Goal: Communication & Community: Answer question/provide support

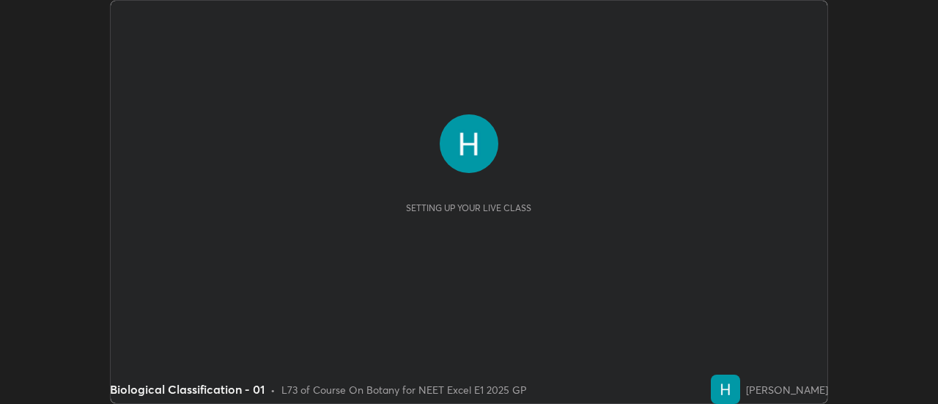
scroll to position [404, 938]
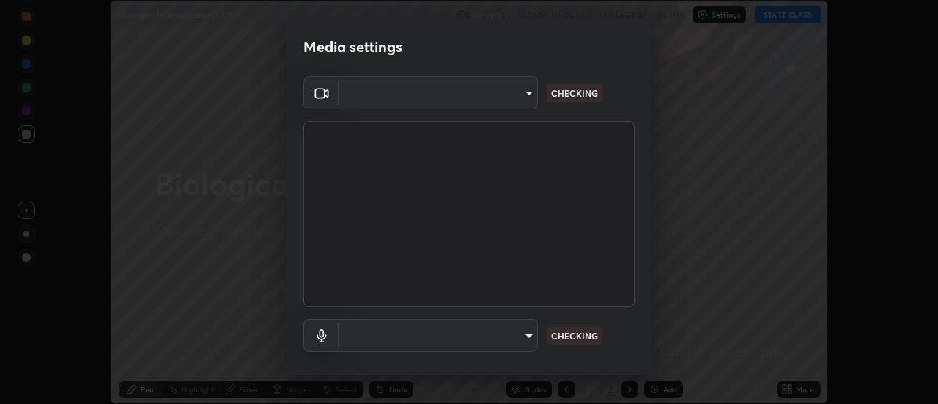
type input "1f31108d829b39389914bdc30e5c2a8b8d5d122ed1bfb40228f539b6595447af"
type input "7202ca4256cb42ab511a2813ce8ebbd544e5848e36e617fb72044356a347c7fa"
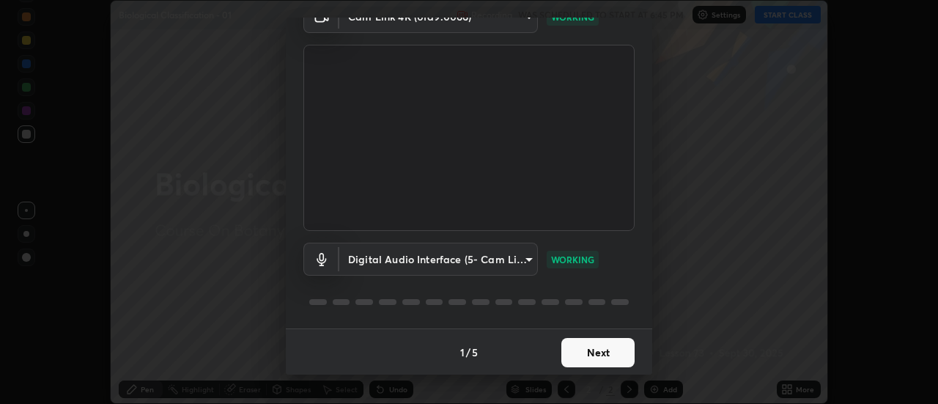
scroll to position [77, 0]
click at [584, 349] on button "Next" at bounding box center [598, 351] width 73 height 29
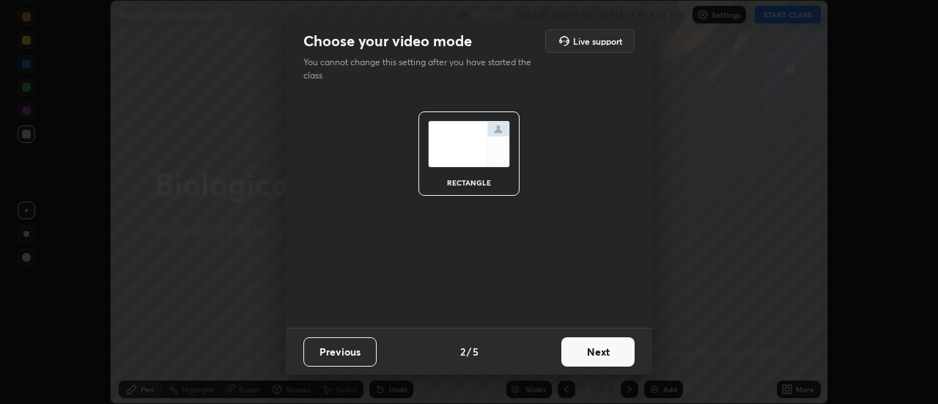
scroll to position [0, 0]
click at [594, 355] on button "Next" at bounding box center [598, 351] width 73 height 29
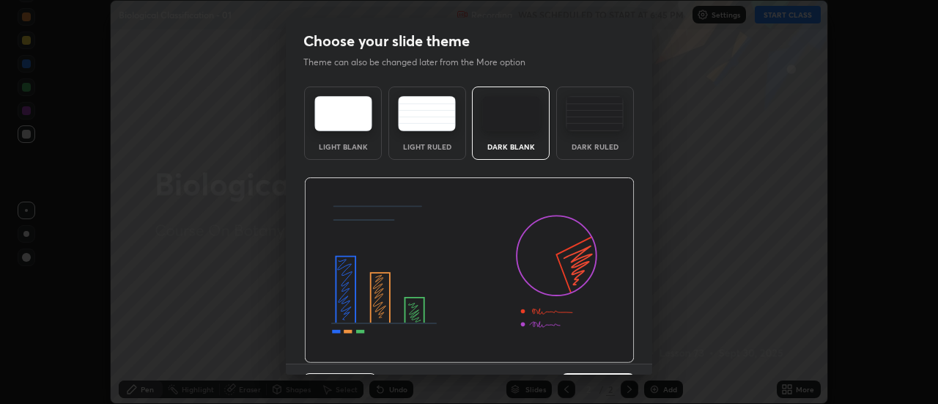
click at [599, 354] on img at bounding box center [469, 270] width 331 height 186
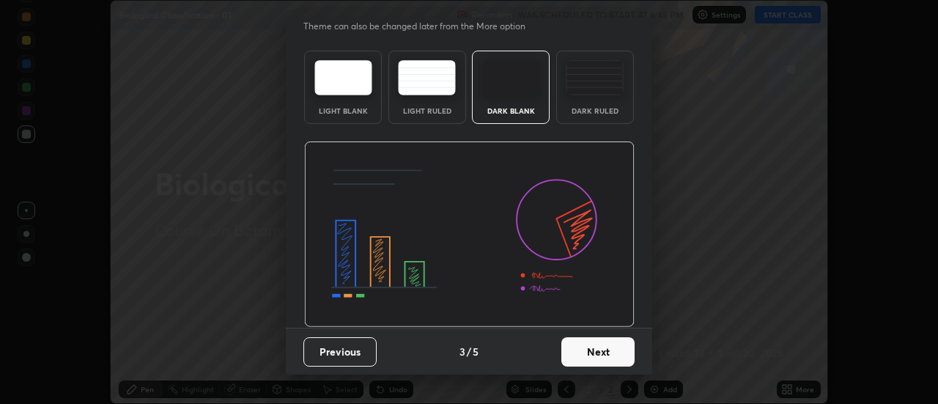
click at [607, 356] on button "Next" at bounding box center [598, 351] width 73 height 29
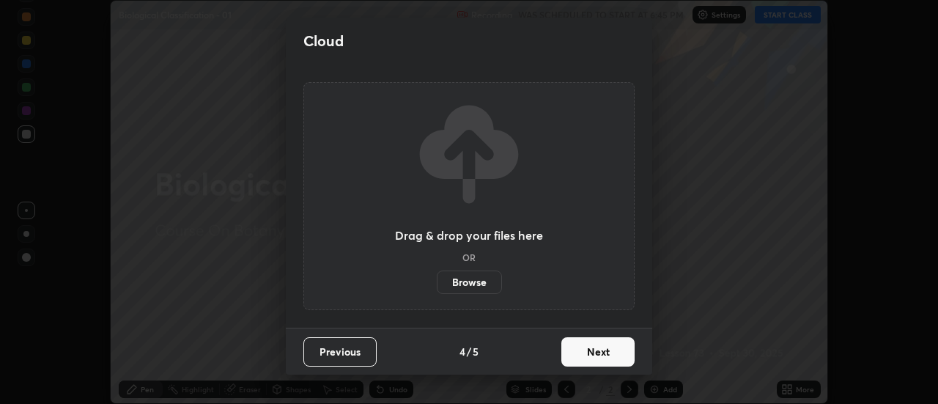
scroll to position [0, 0]
click at [613, 349] on button "Next" at bounding box center [598, 351] width 73 height 29
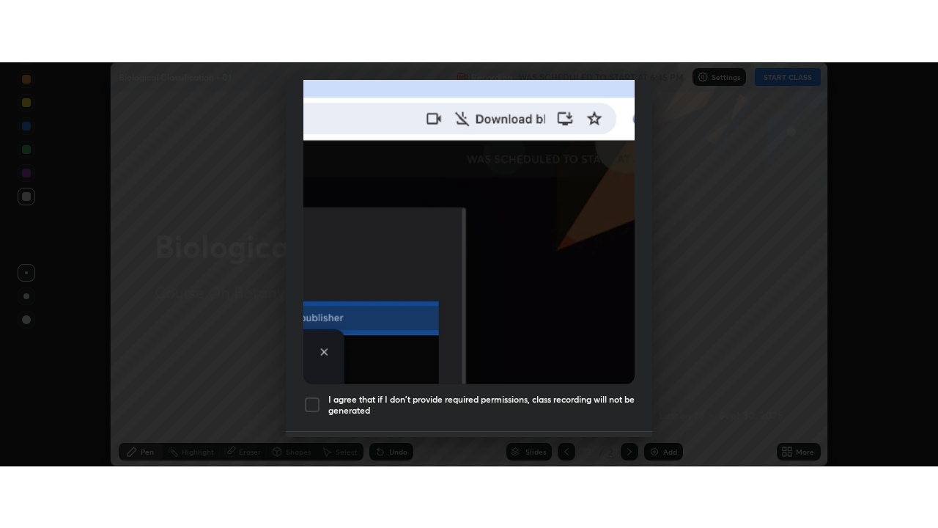
scroll to position [376, 0]
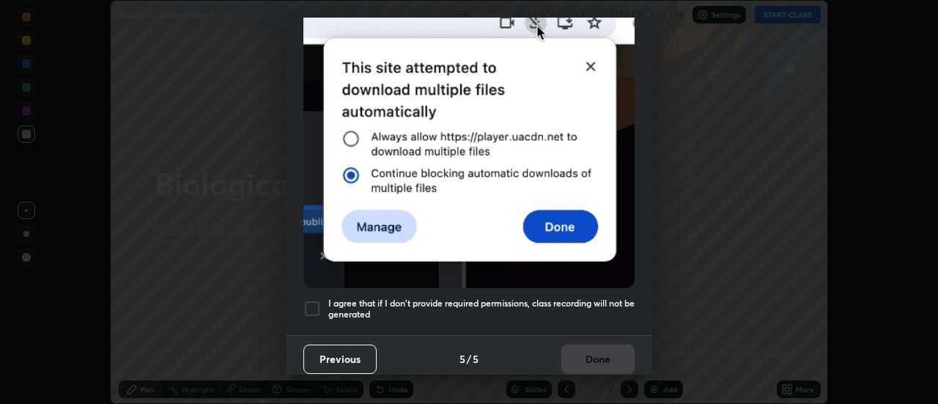
click at [308, 306] on div at bounding box center [313, 309] width 18 height 18
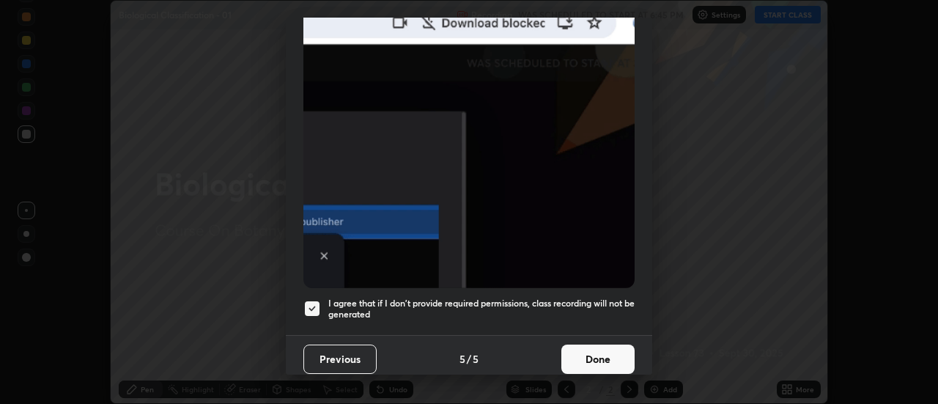
click at [589, 352] on button "Done" at bounding box center [598, 359] width 73 height 29
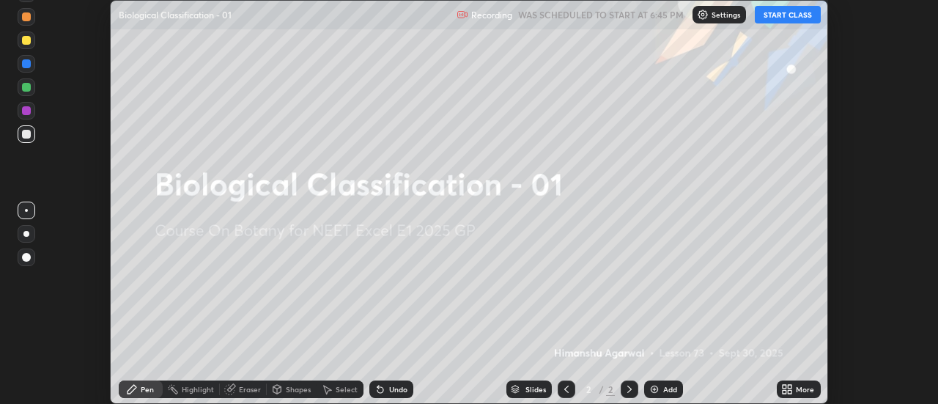
click at [793, 15] on button "START CLASS" at bounding box center [788, 15] width 66 height 18
click at [795, 390] on div "More" at bounding box center [799, 389] width 44 height 18
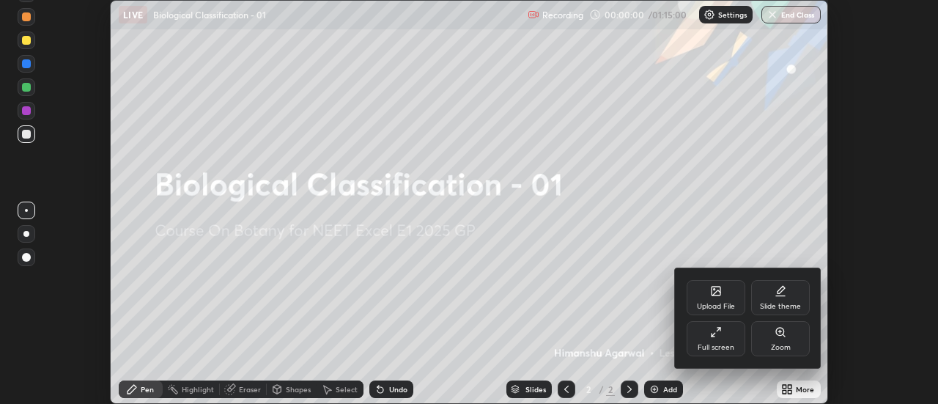
click at [719, 340] on div "Full screen" at bounding box center [716, 338] width 59 height 35
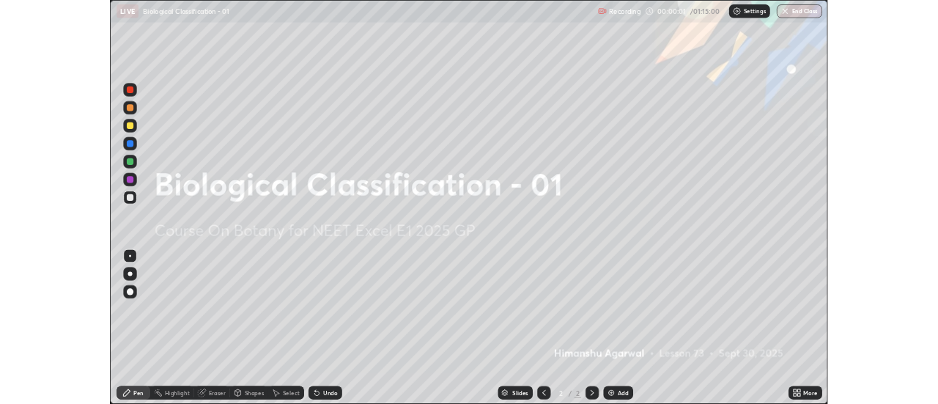
scroll to position [528, 938]
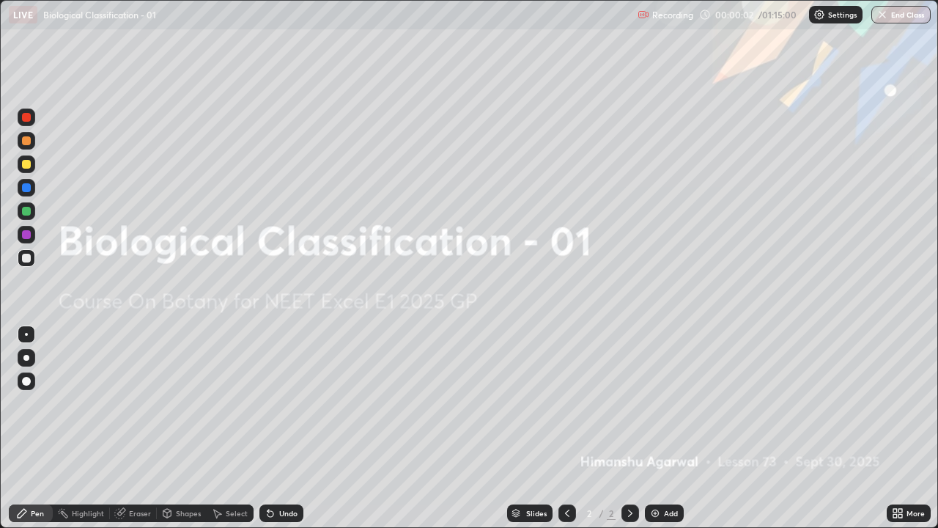
click at [666, 403] on div "Add" at bounding box center [671, 513] width 14 height 7
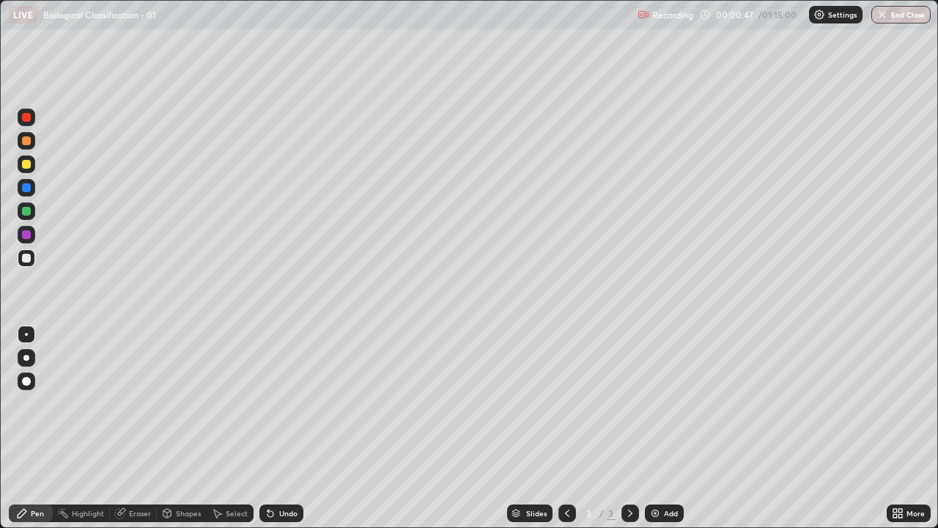
click at [191, 403] on div "Shapes" at bounding box center [188, 513] width 25 height 7
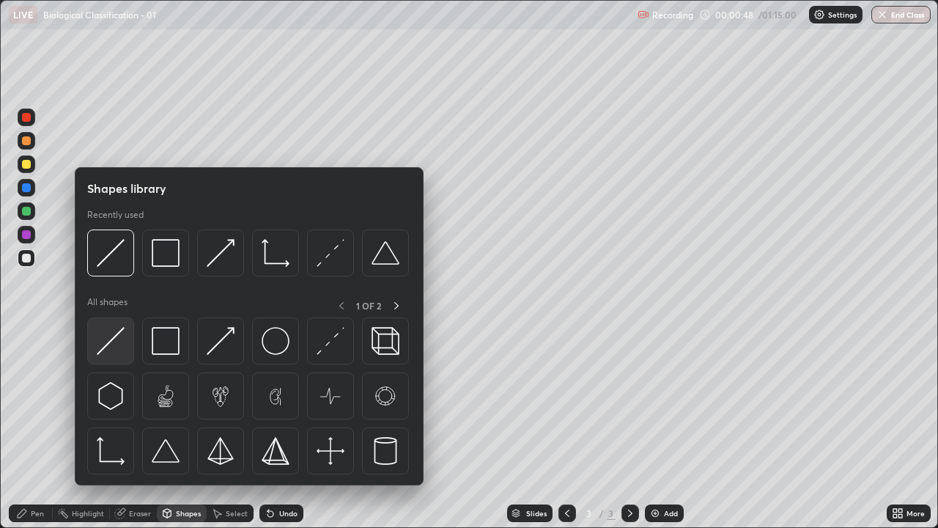
click at [114, 336] on img at bounding box center [111, 341] width 28 height 28
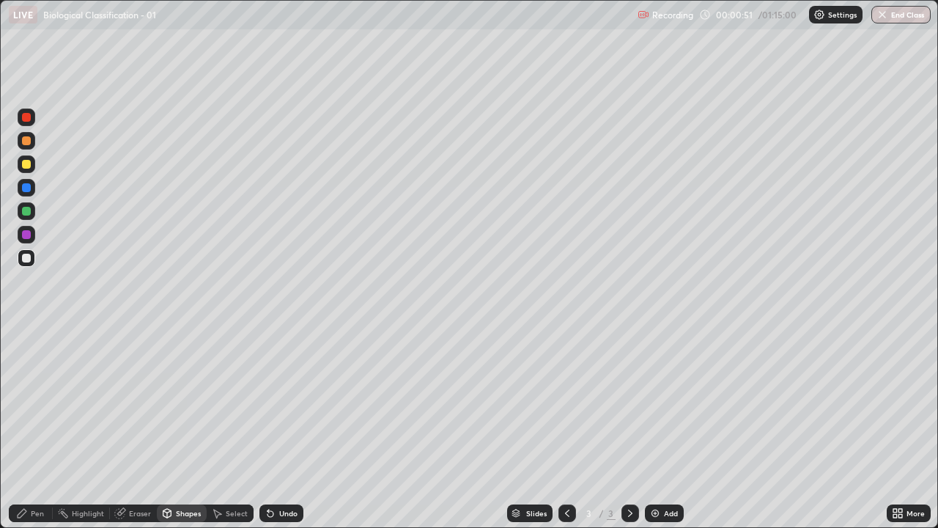
click at [141, 403] on div "Eraser" at bounding box center [140, 513] width 22 height 7
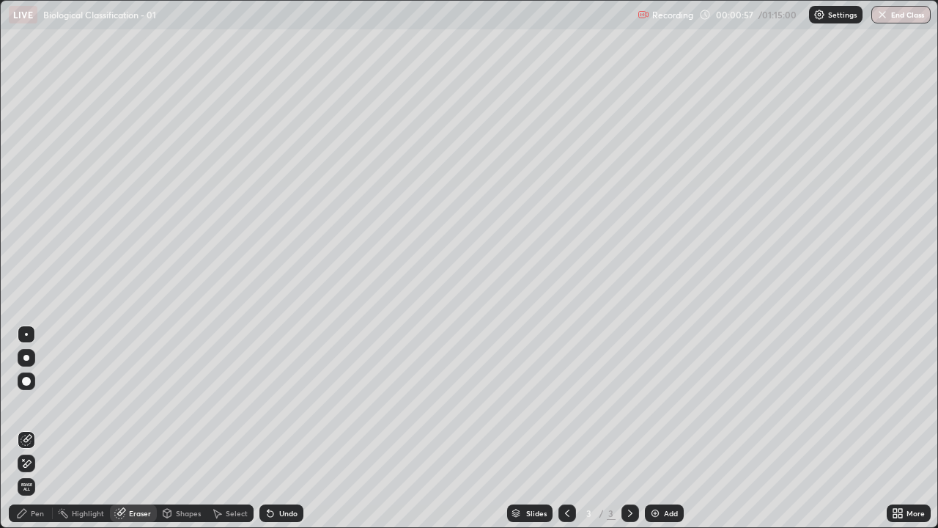
click at [38, 403] on div "Pen" at bounding box center [37, 513] width 13 height 7
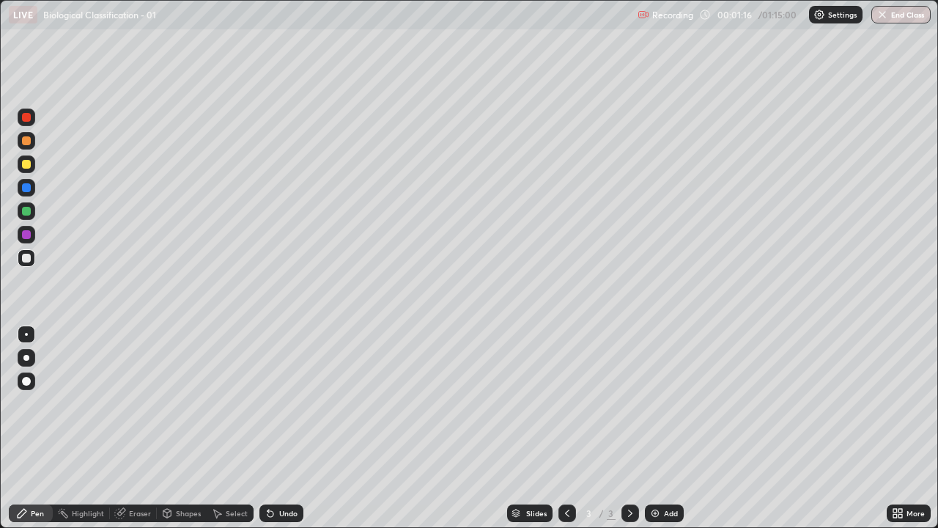
click at [28, 164] on div at bounding box center [26, 164] width 9 height 9
click at [177, 403] on div "Shapes" at bounding box center [182, 513] width 50 height 18
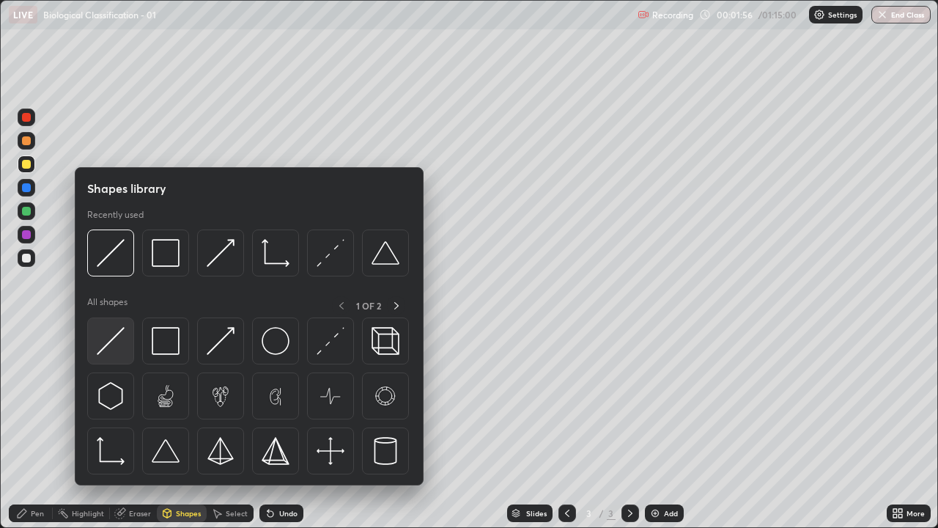
click at [119, 345] on img at bounding box center [111, 341] width 28 height 28
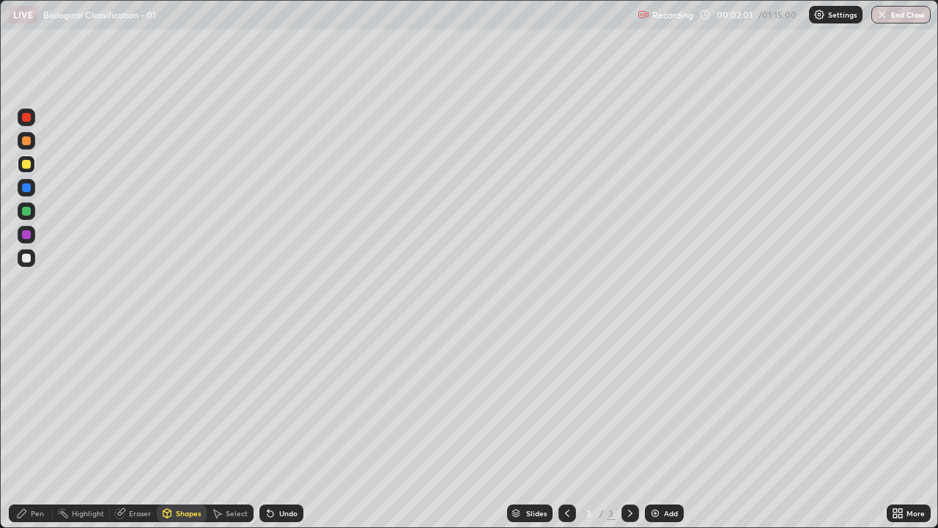
click at [174, 403] on div "Shapes" at bounding box center [182, 513] width 50 height 18
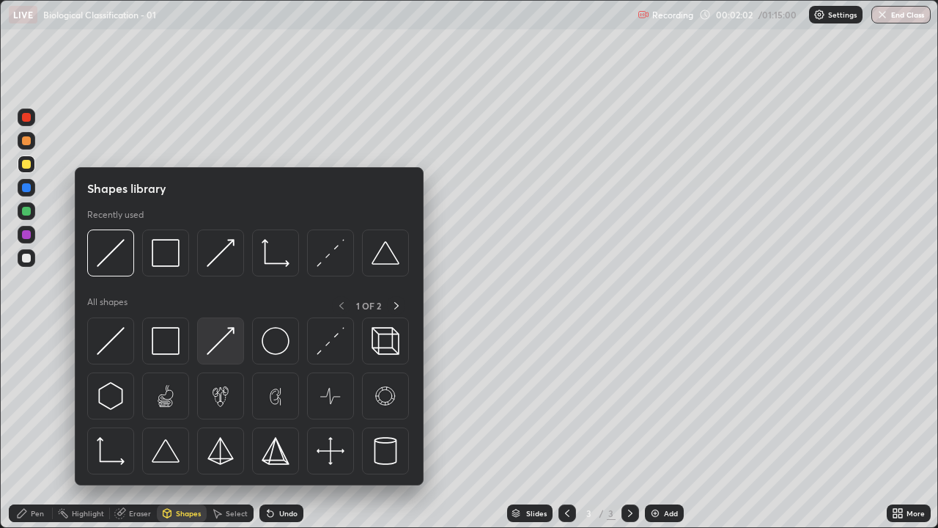
click at [217, 345] on img at bounding box center [221, 341] width 28 height 28
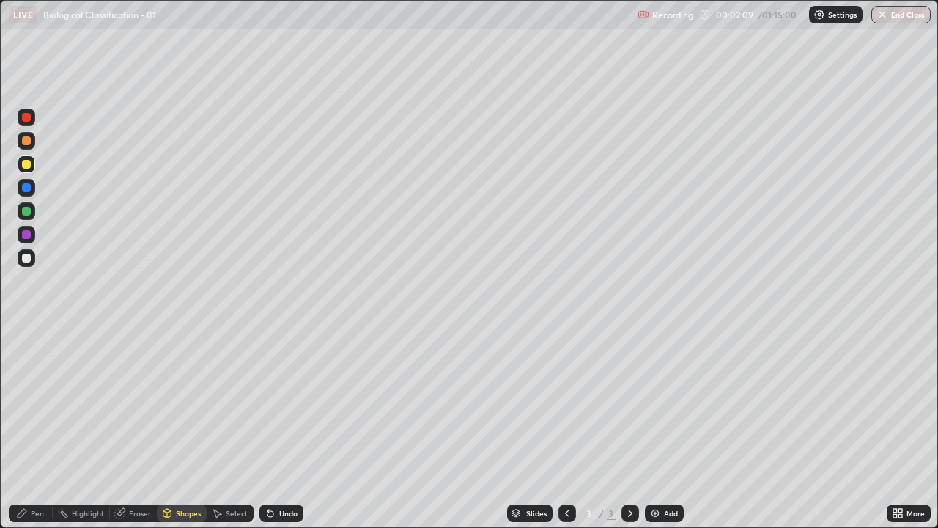
click at [28, 144] on div at bounding box center [26, 140] width 9 height 9
click at [34, 403] on div "Pen" at bounding box center [37, 513] width 13 height 7
click at [26, 261] on div at bounding box center [26, 258] width 9 height 9
click at [26, 144] on div at bounding box center [26, 140] width 9 height 9
click at [23, 166] on div at bounding box center [26, 164] width 9 height 9
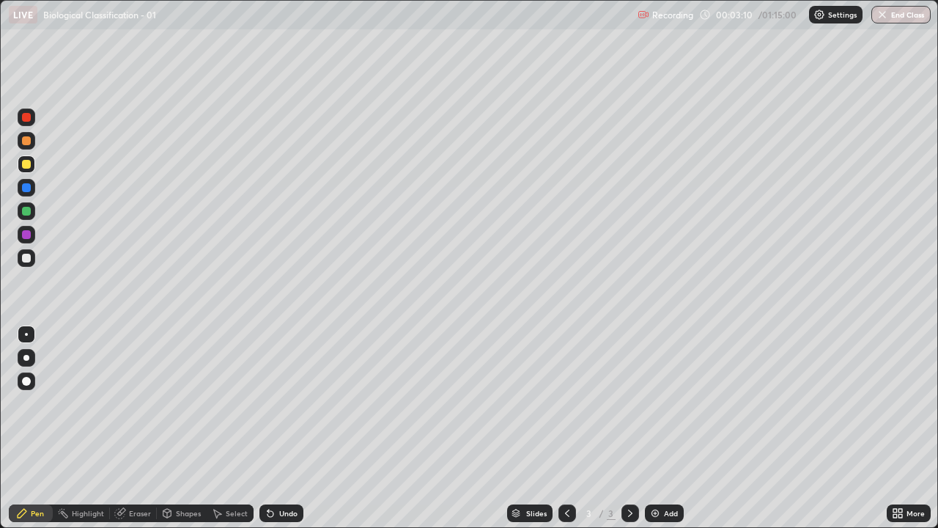
click at [180, 403] on div "Shapes" at bounding box center [188, 513] width 25 height 7
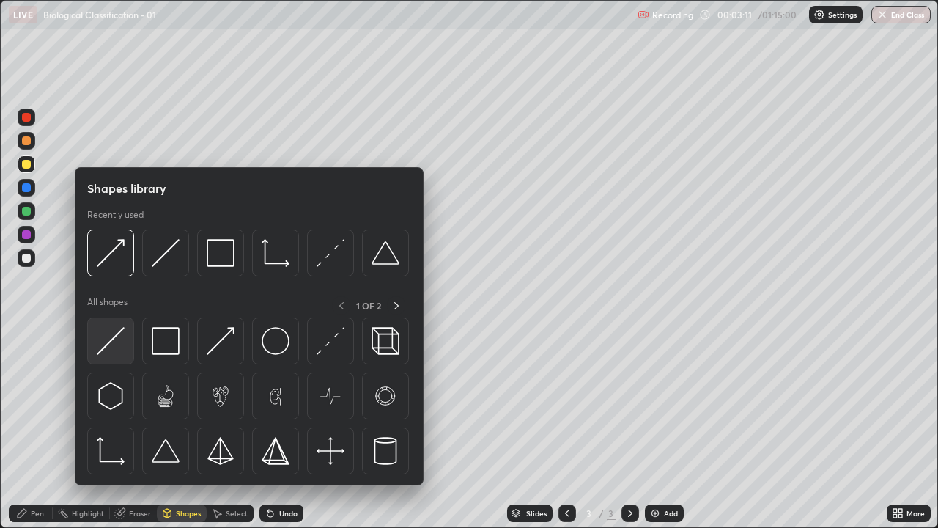
click at [111, 347] on img at bounding box center [111, 341] width 28 height 28
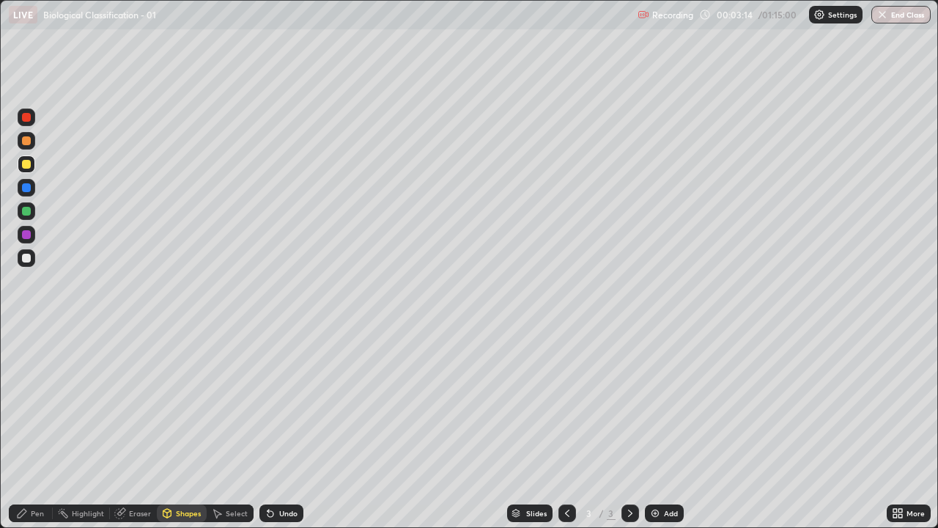
click at [193, 403] on div "Shapes" at bounding box center [188, 513] width 25 height 7
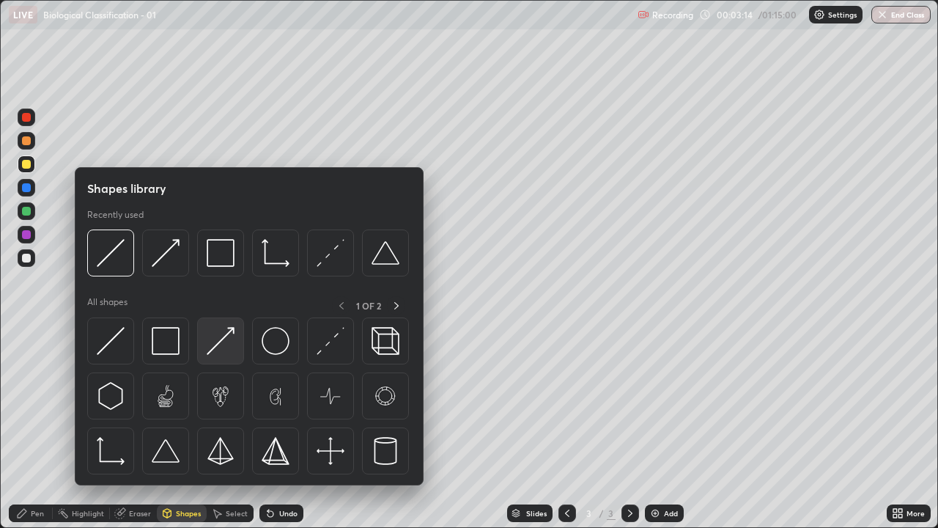
click at [216, 350] on img at bounding box center [221, 341] width 28 height 28
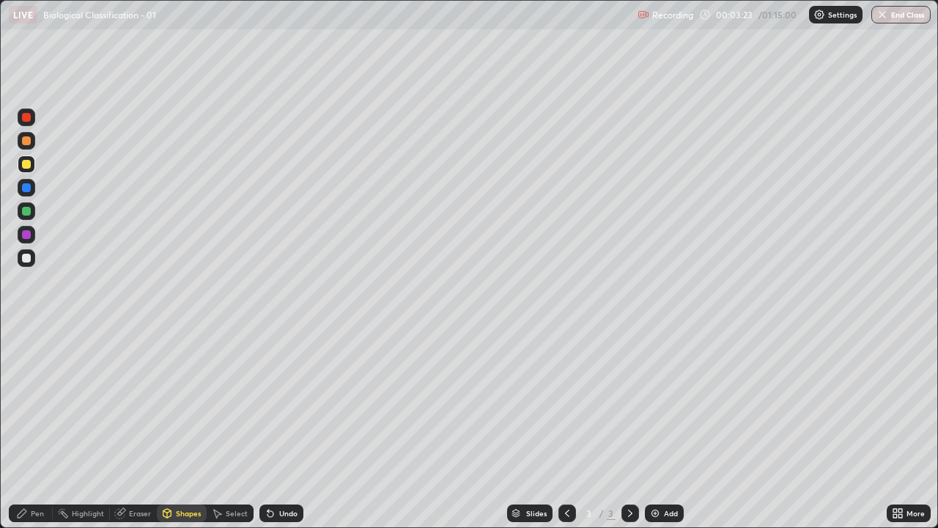
click at [24, 263] on div at bounding box center [27, 258] width 18 height 18
click at [32, 403] on div "Pen" at bounding box center [37, 513] width 13 height 7
click at [23, 210] on div at bounding box center [26, 211] width 9 height 9
click at [29, 262] on div at bounding box center [27, 258] width 18 height 18
click at [26, 168] on div at bounding box center [26, 164] width 9 height 9
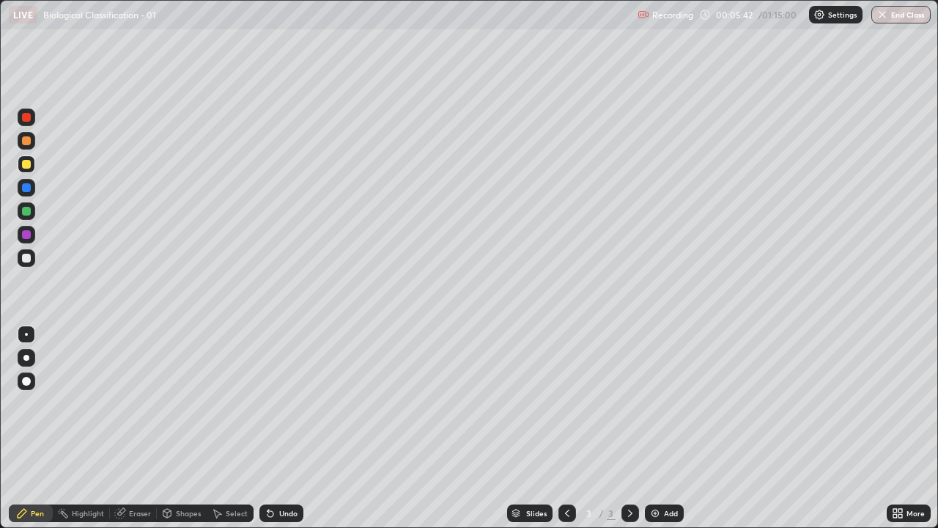
click at [167, 403] on icon at bounding box center [167, 514] width 0 height 5
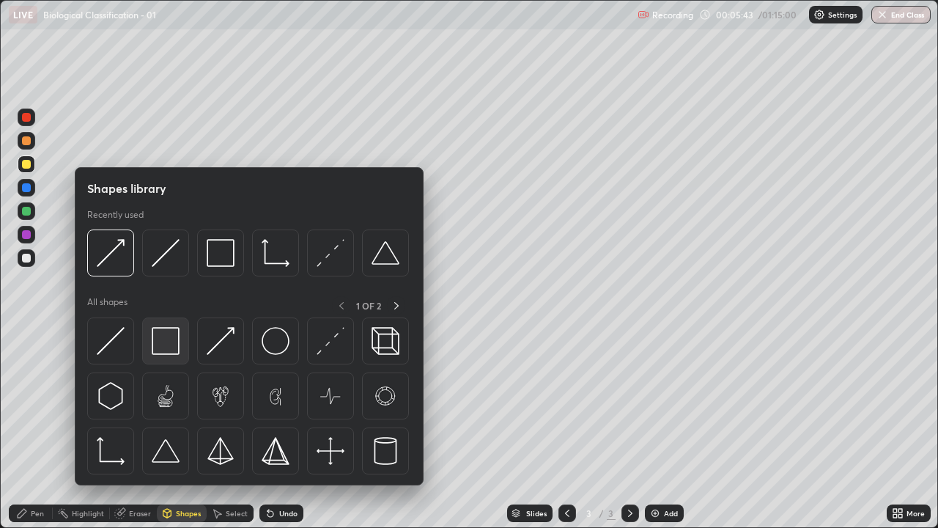
click at [169, 352] on img at bounding box center [166, 341] width 28 height 28
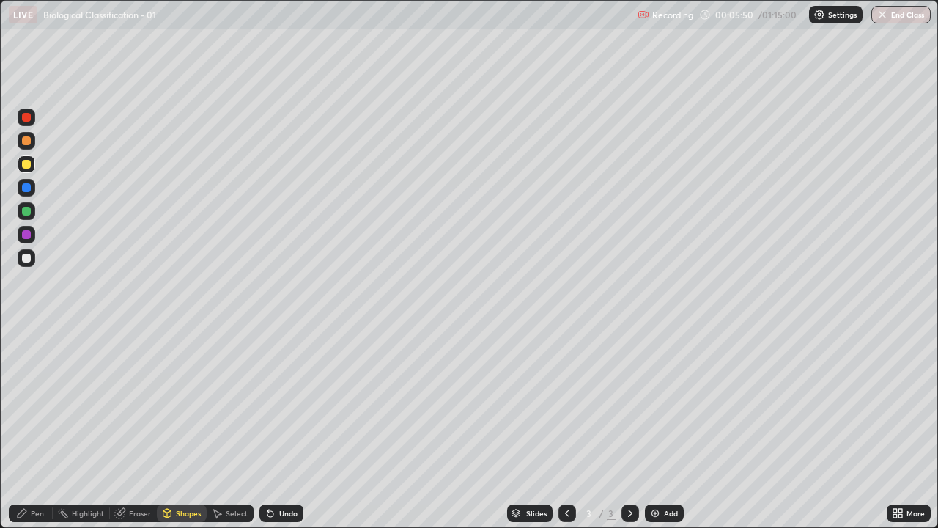
click at [28, 212] on div at bounding box center [26, 211] width 9 height 9
click at [24, 403] on icon at bounding box center [22, 513] width 9 height 9
click at [24, 265] on div at bounding box center [27, 258] width 18 height 18
click at [30, 258] on div at bounding box center [26, 258] width 9 height 9
click at [176, 403] on div "Shapes" at bounding box center [188, 513] width 25 height 7
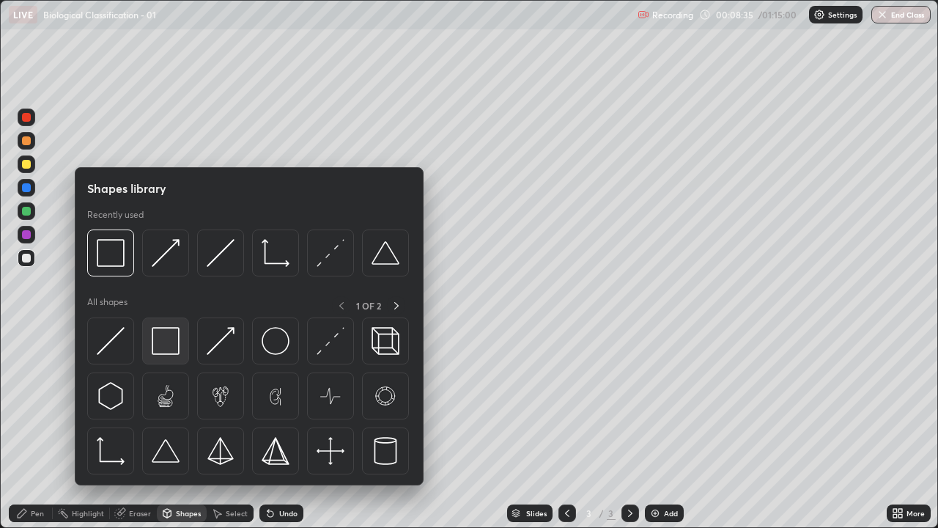
click at [166, 352] on img at bounding box center [166, 341] width 28 height 28
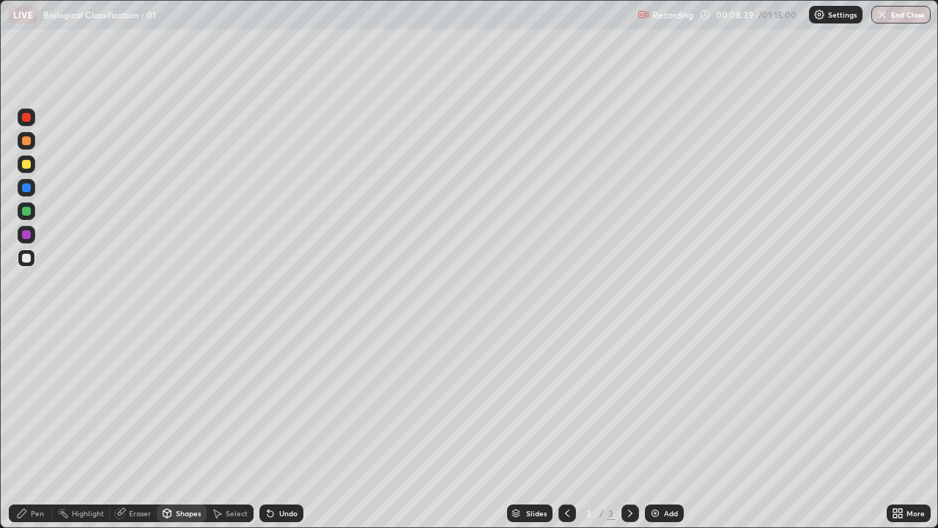
click at [180, 403] on div "Shapes" at bounding box center [188, 513] width 25 height 7
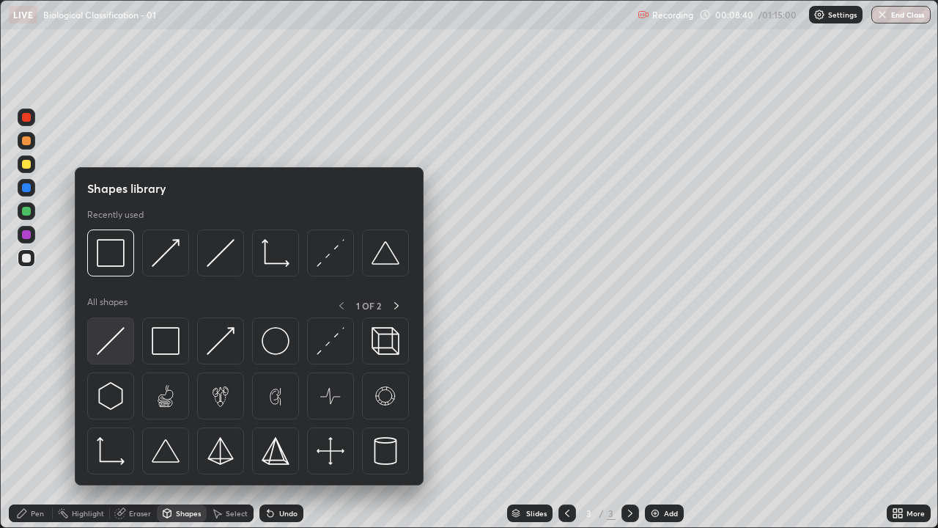
click at [104, 341] on img at bounding box center [111, 341] width 28 height 28
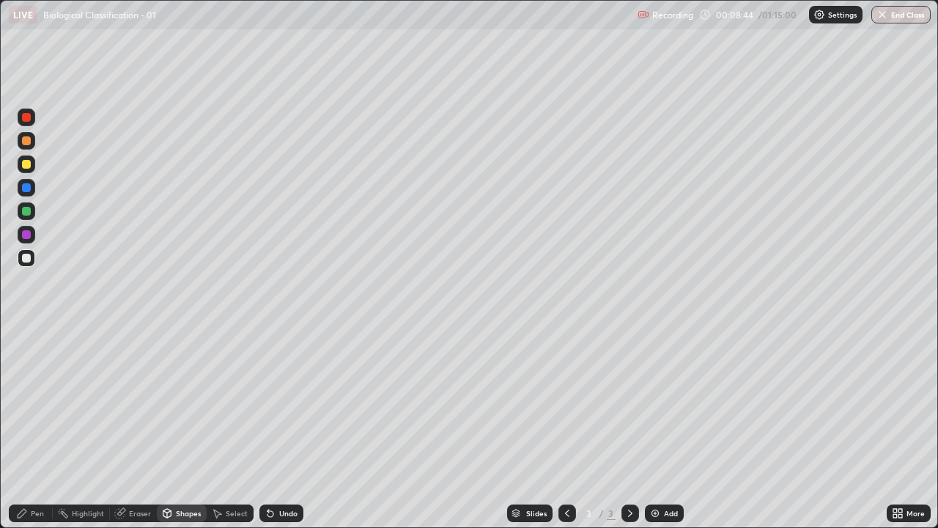
click at [176, 403] on div "Shapes" at bounding box center [188, 513] width 25 height 7
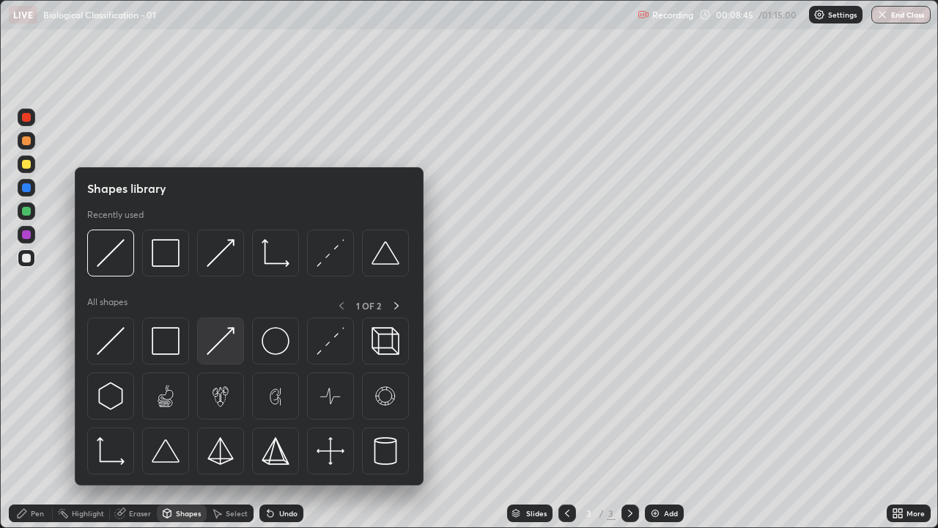
click at [214, 347] on img at bounding box center [221, 341] width 28 height 28
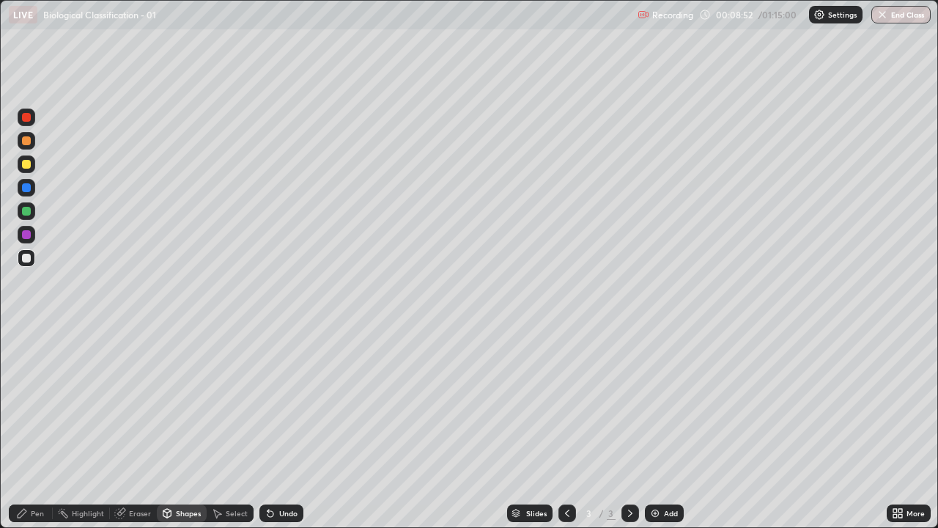
click at [268, 403] on icon at bounding box center [271, 514] width 6 height 6
click at [185, 403] on div "Shapes" at bounding box center [188, 513] width 25 height 7
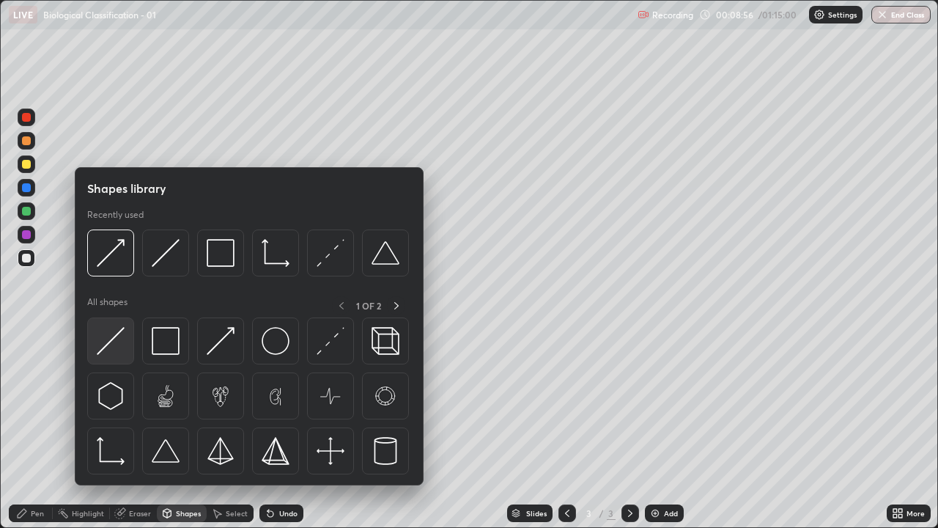
click at [111, 347] on img at bounding box center [111, 341] width 28 height 28
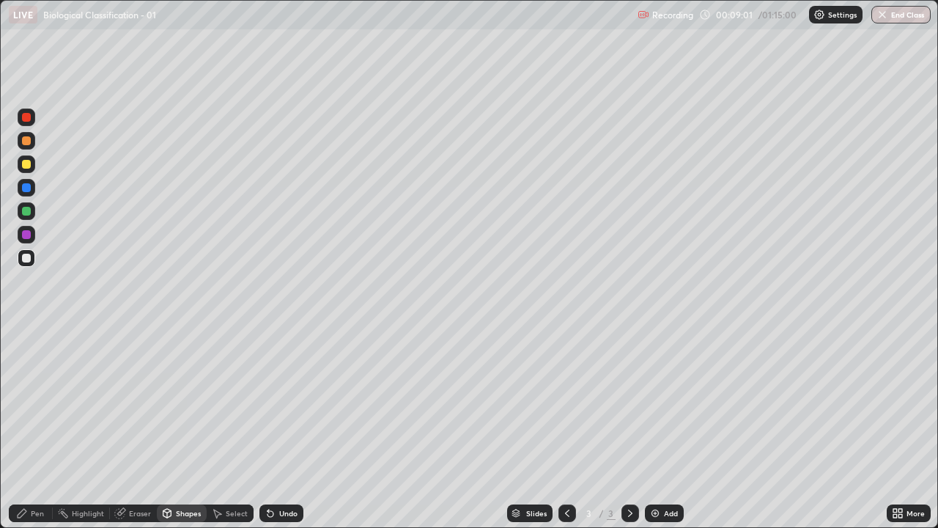
click at [25, 215] on div at bounding box center [26, 211] width 9 height 9
click at [33, 403] on div "Pen" at bounding box center [37, 513] width 13 height 7
click at [181, 403] on div "Shapes" at bounding box center [188, 513] width 25 height 7
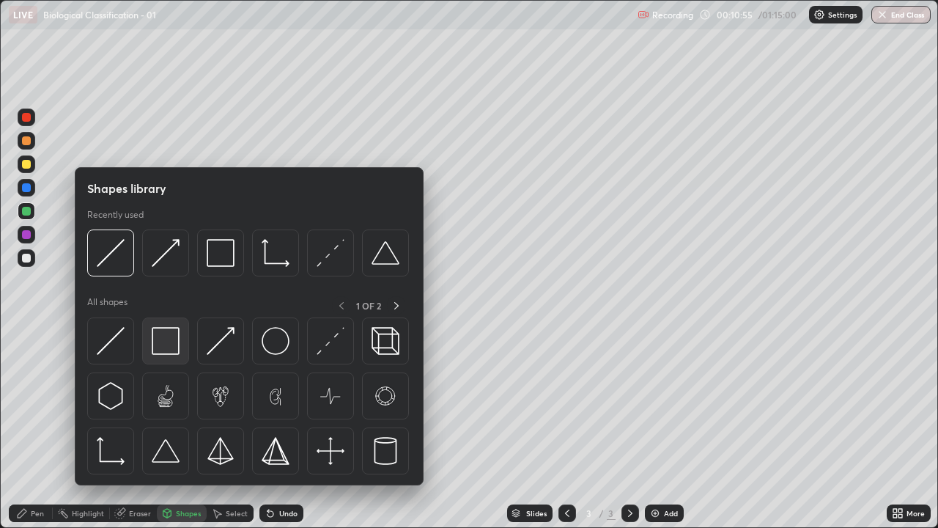
click at [166, 353] on img at bounding box center [166, 341] width 28 height 28
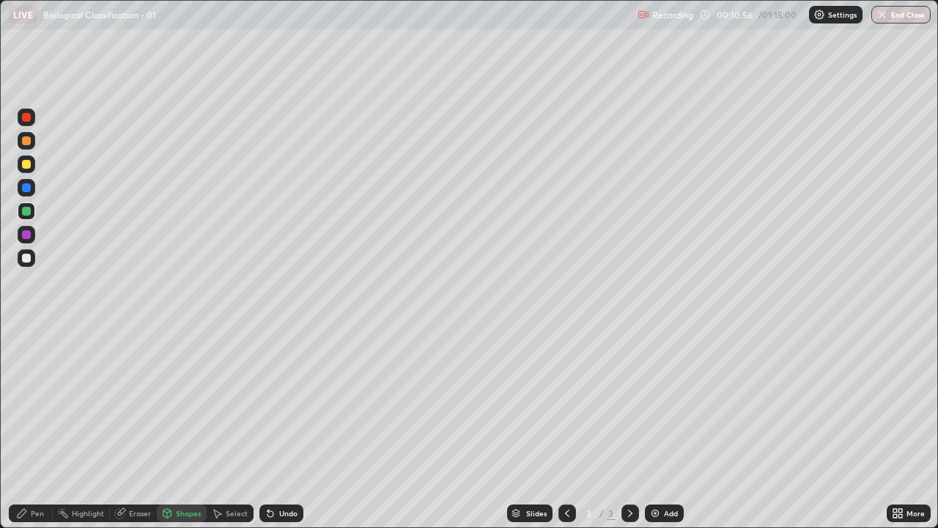
click at [28, 167] on div at bounding box center [26, 164] width 9 height 9
click at [39, 403] on div "Pen" at bounding box center [37, 513] width 13 height 7
click at [27, 261] on div at bounding box center [26, 258] width 9 height 9
click at [177, 403] on div "Shapes" at bounding box center [182, 513] width 50 height 18
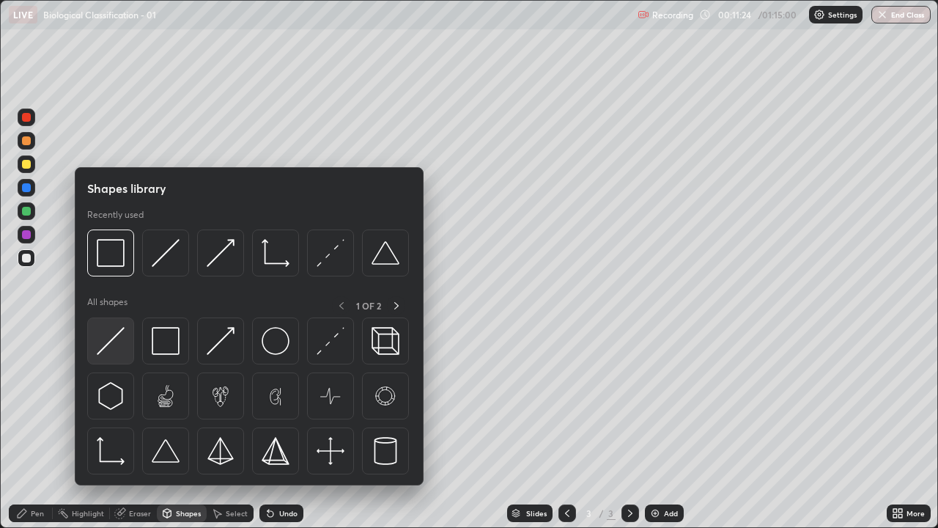
click at [114, 347] on img at bounding box center [111, 341] width 28 height 28
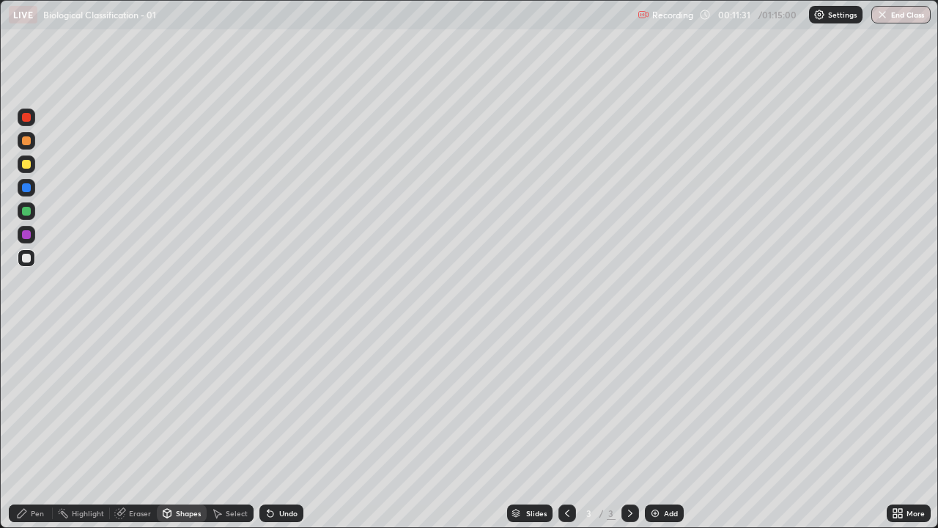
click at [24, 257] on div at bounding box center [26, 258] width 9 height 9
click at [34, 403] on div "Pen" at bounding box center [31, 513] width 44 height 18
click at [194, 403] on div "Shapes" at bounding box center [188, 513] width 25 height 7
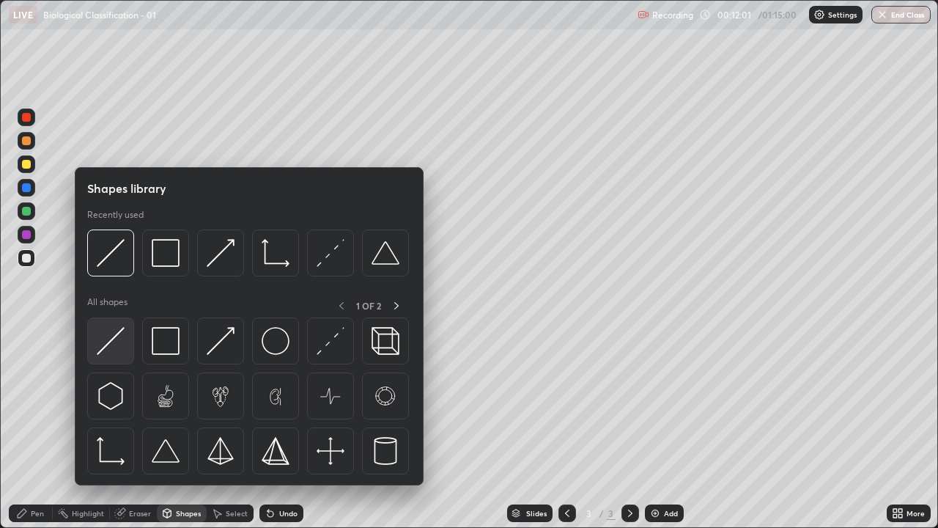
click at [126, 339] on div at bounding box center [110, 340] width 47 height 47
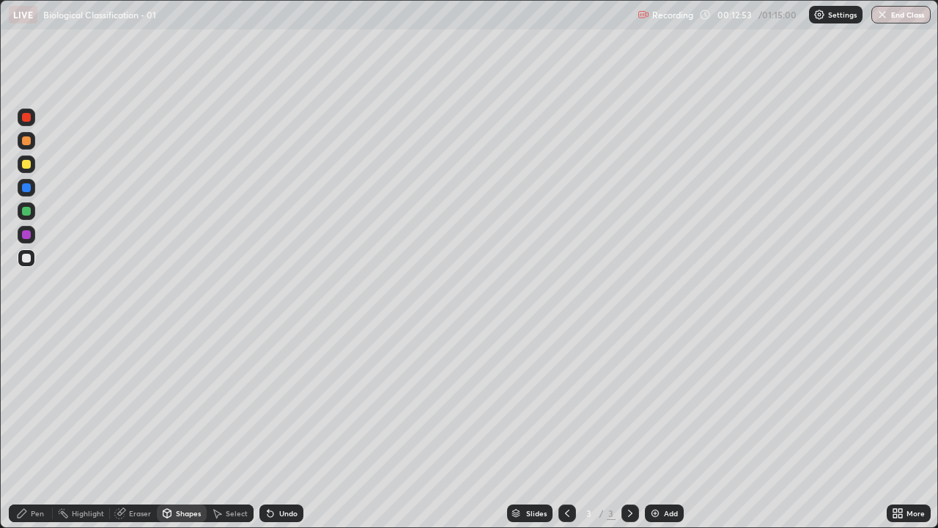
click at [29, 161] on div at bounding box center [26, 164] width 9 height 9
click at [37, 403] on div "Pen" at bounding box center [37, 513] width 13 height 7
click at [183, 403] on div "Shapes" at bounding box center [182, 513] width 50 height 18
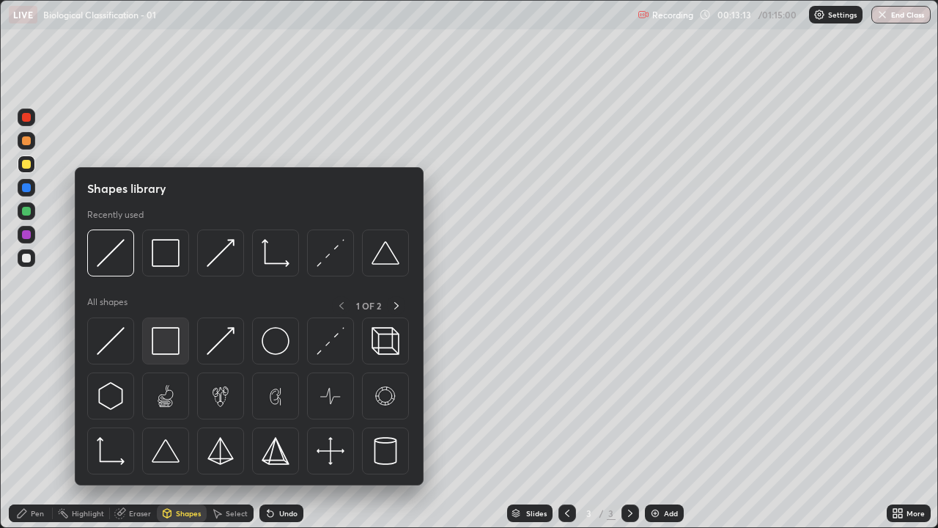
click at [169, 349] on img at bounding box center [166, 341] width 28 height 28
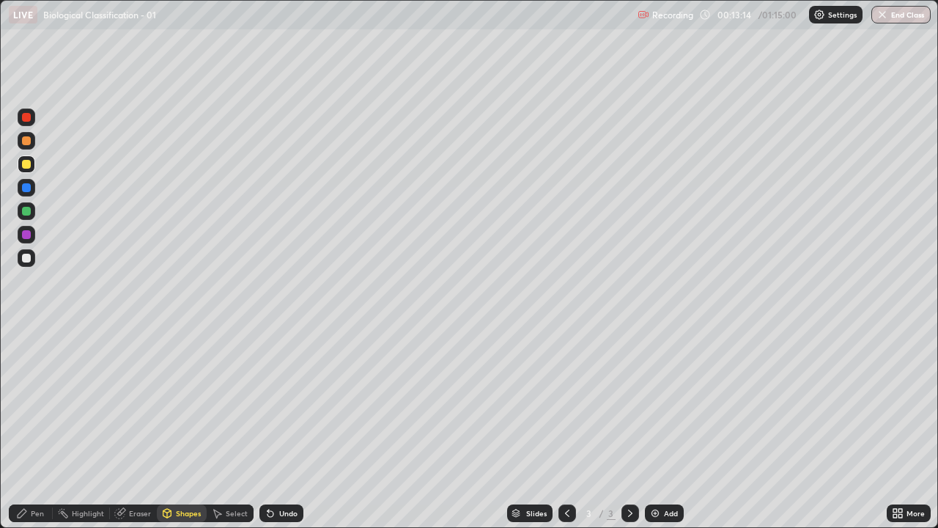
click at [34, 258] on div at bounding box center [27, 258] width 18 height 18
click at [191, 403] on div "Shapes" at bounding box center [188, 513] width 25 height 7
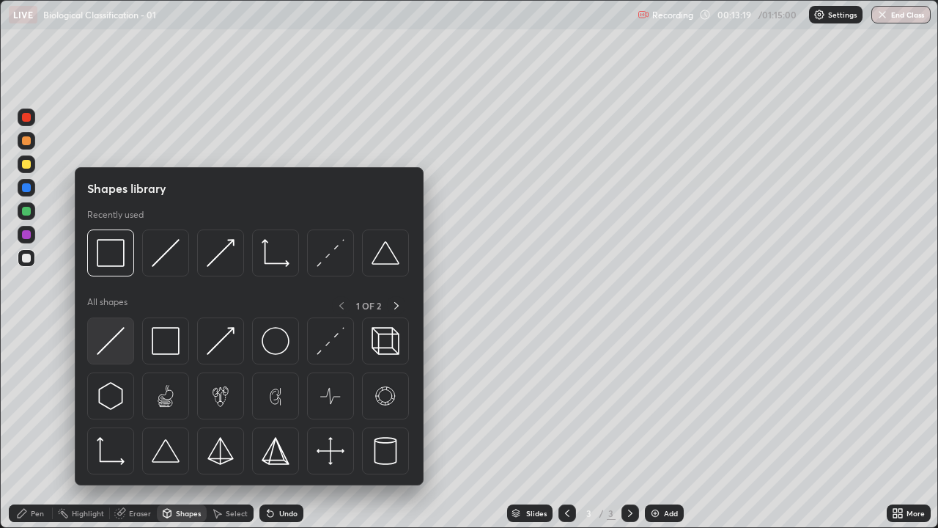
click at [119, 343] on img at bounding box center [111, 341] width 28 height 28
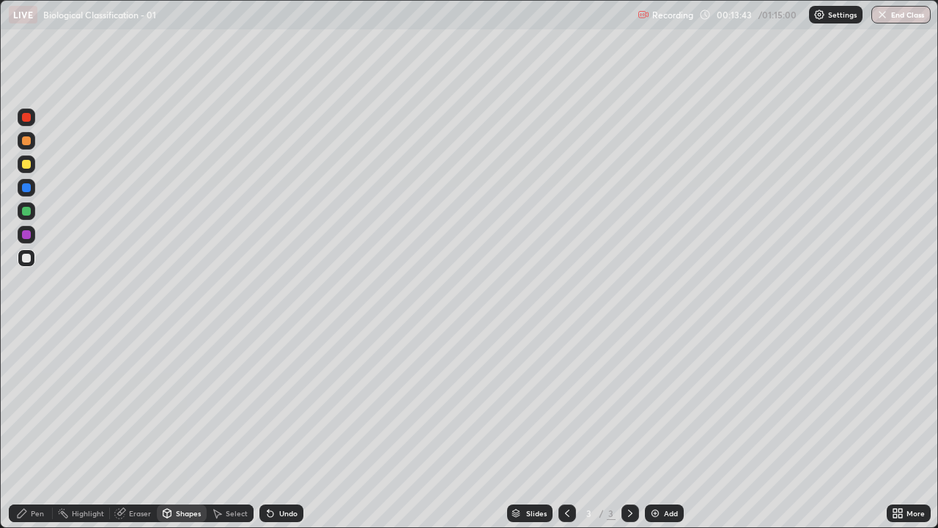
click at [31, 403] on div "Pen" at bounding box center [31, 513] width 44 height 18
click at [32, 215] on div at bounding box center [27, 211] width 18 height 18
click at [653, 403] on img at bounding box center [656, 513] width 12 height 12
click at [174, 403] on div "Shapes" at bounding box center [182, 513] width 50 height 18
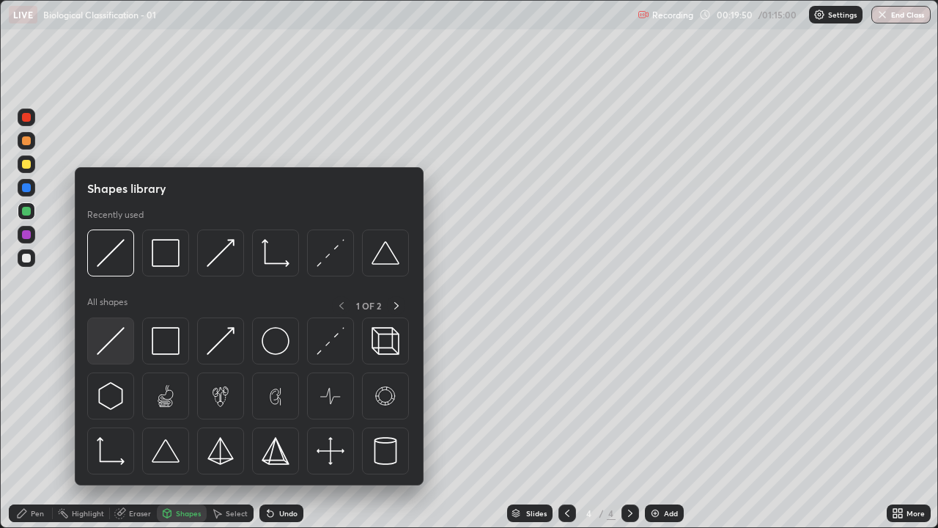
click at [111, 347] on img at bounding box center [111, 341] width 28 height 28
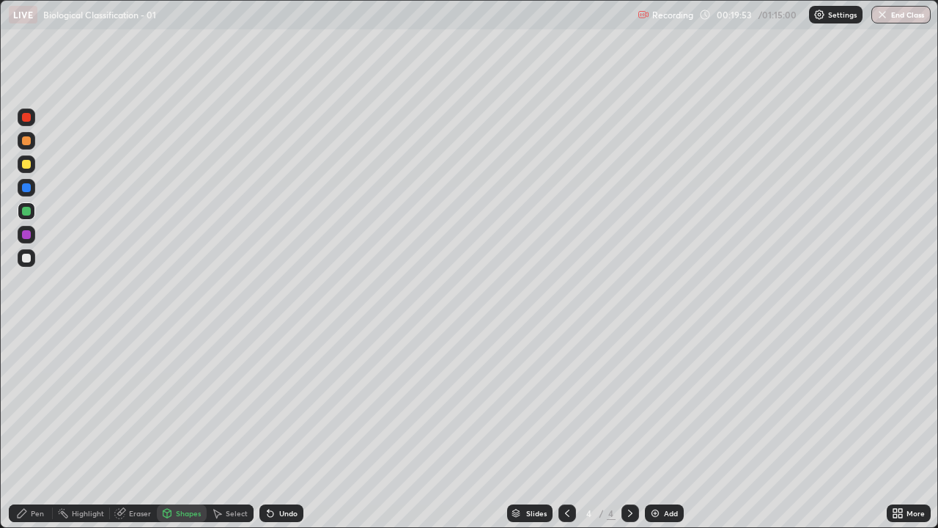
click at [30, 259] on div at bounding box center [26, 258] width 9 height 9
click at [31, 403] on div "Pen" at bounding box center [37, 513] width 13 height 7
click at [25, 117] on div at bounding box center [26, 117] width 9 height 9
click at [25, 257] on div at bounding box center [26, 258] width 9 height 9
click at [25, 213] on div at bounding box center [26, 211] width 9 height 9
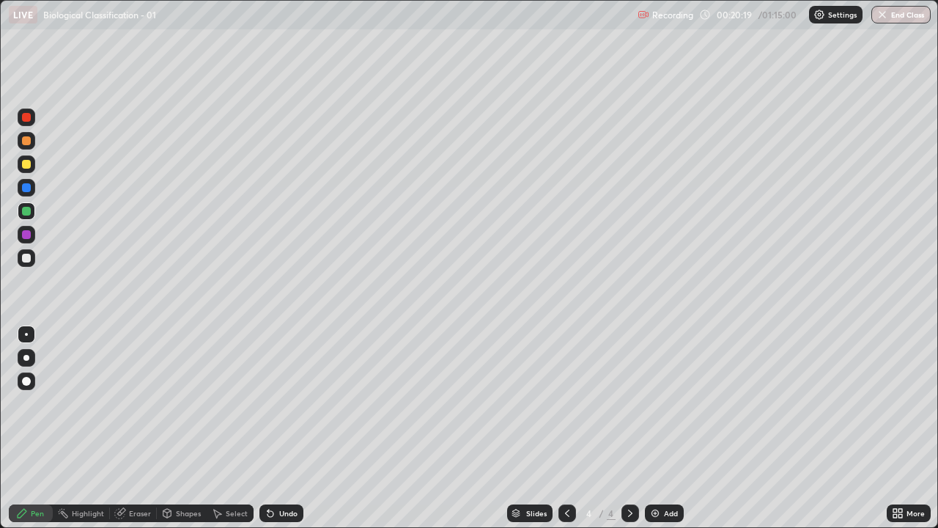
click at [29, 260] on div at bounding box center [26, 258] width 9 height 9
click at [187, 403] on div "Shapes" at bounding box center [188, 513] width 25 height 7
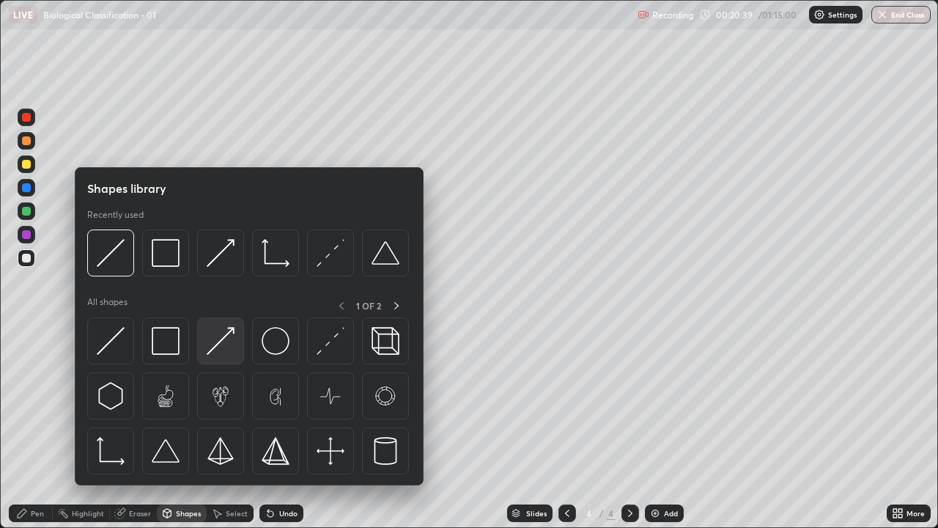
click at [213, 348] on img at bounding box center [221, 341] width 28 height 28
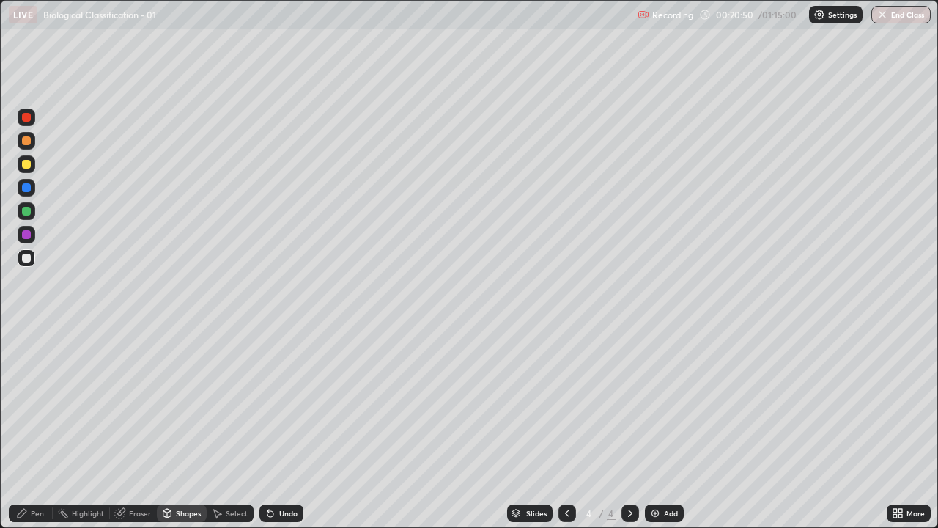
click at [37, 403] on div "Pen" at bounding box center [37, 513] width 13 height 7
click at [26, 144] on div at bounding box center [26, 140] width 9 height 9
click at [26, 165] on div at bounding box center [26, 164] width 9 height 9
click at [174, 403] on div "Shapes" at bounding box center [182, 513] width 50 height 18
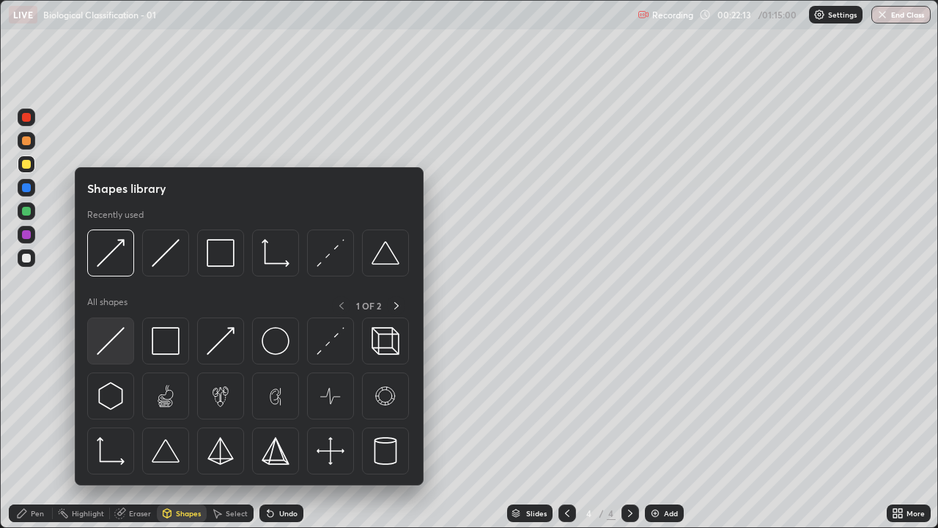
click at [122, 339] on img at bounding box center [111, 341] width 28 height 28
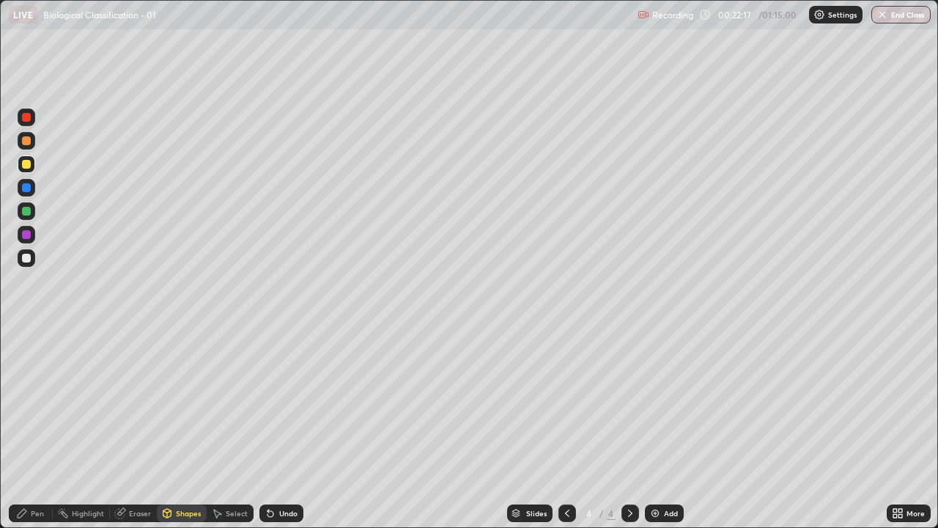
click at [26, 403] on icon at bounding box center [22, 513] width 9 height 9
click at [26, 141] on div at bounding box center [26, 140] width 9 height 9
click at [21, 166] on div at bounding box center [27, 164] width 18 height 18
click at [135, 403] on div "Eraser" at bounding box center [133, 513] width 47 height 18
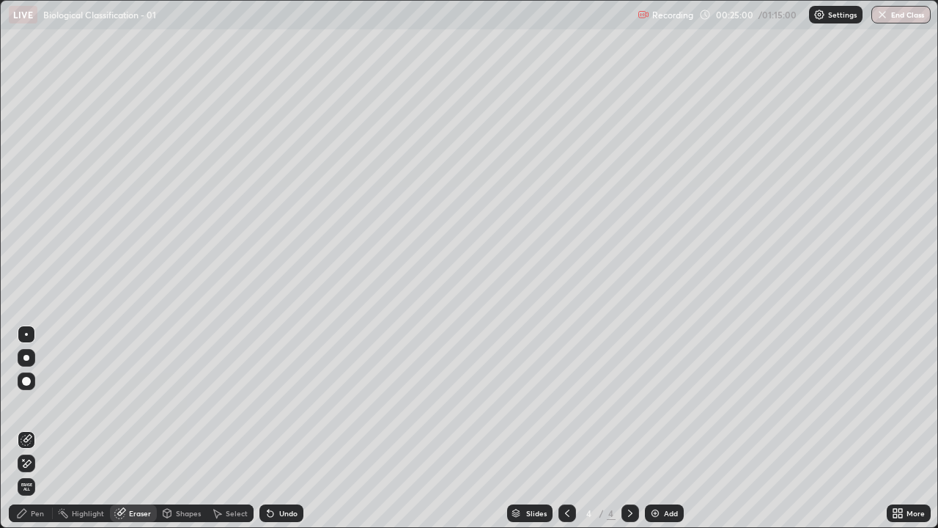
click at [41, 403] on div "Pen" at bounding box center [37, 513] width 13 height 7
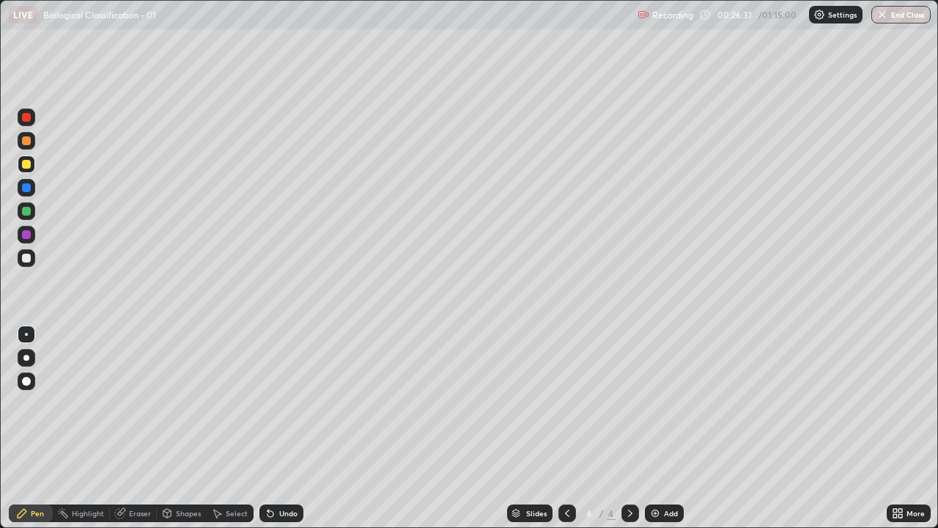
click at [30, 213] on div at bounding box center [26, 211] width 9 height 9
click at [136, 403] on div "Eraser" at bounding box center [140, 513] width 22 height 7
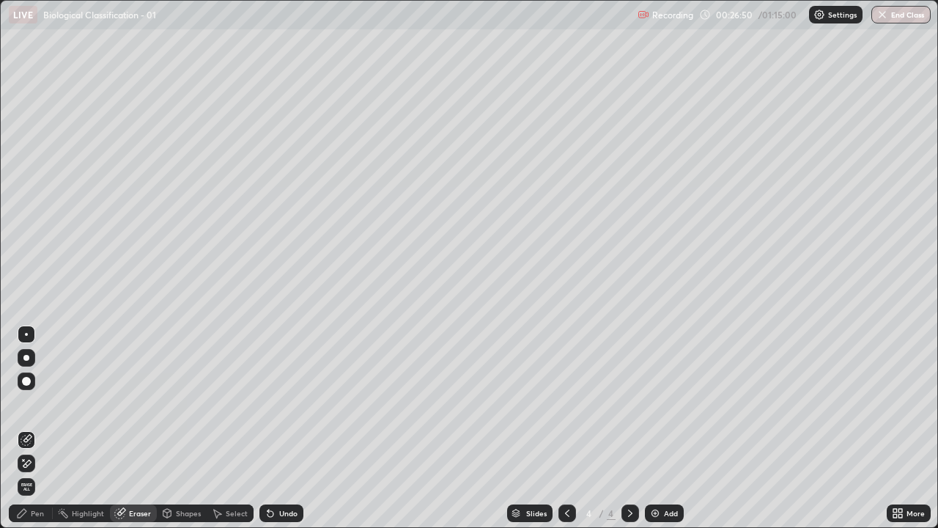
click at [32, 403] on div "Pen" at bounding box center [37, 513] width 13 height 7
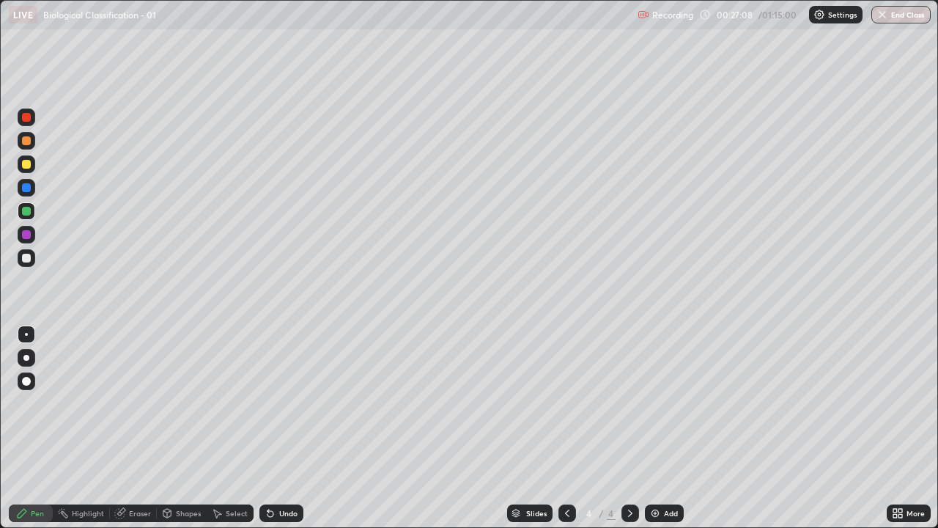
click at [26, 163] on div at bounding box center [26, 164] width 9 height 9
click at [24, 260] on div at bounding box center [26, 258] width 9 height 9
click at [179, 403] on div "Shapes" at bounding box center [188, 513] width 25 height 7
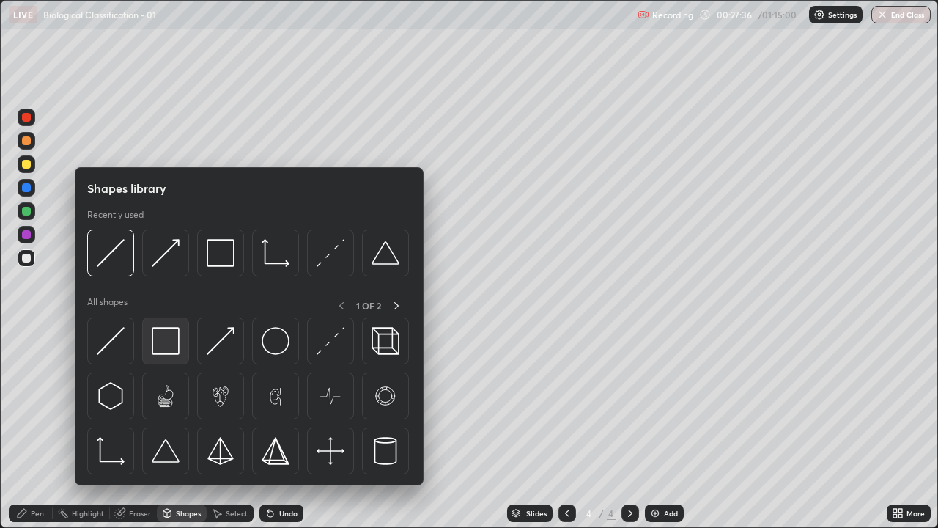
click at [161, 353] on img at bounding box center [166, 341] width 28 height 28
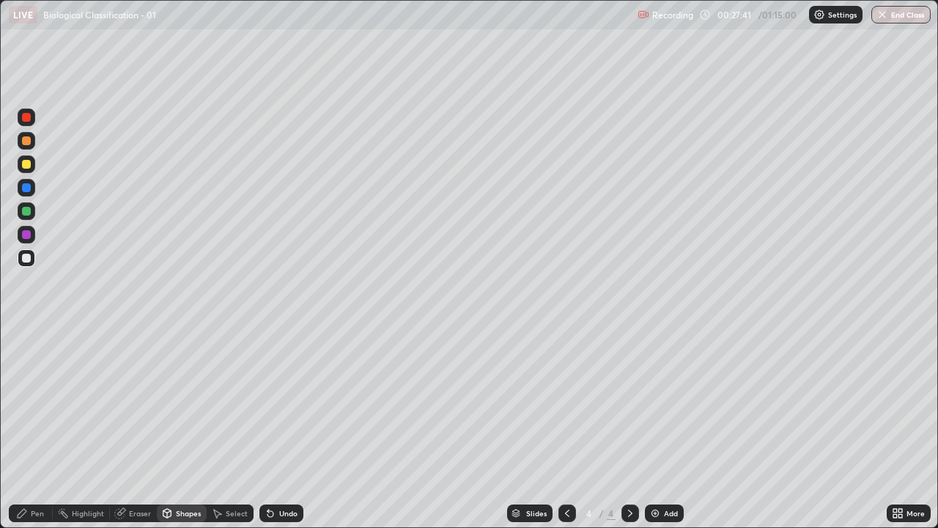
click at [26, 212] on div at bounding box center [26, 211] width 9 height 9
click at [35, 403] on div "Pen" at bounding box center [37, 513] width 13 height 7
click at [29, 140] on div at bounding box center [26, 140] width 9 height 9
click at [27, 212] on div at bounding box center [26, 211] width 9 height 9
click at [655, 403] on img at bounding box center [656, 513] width 12 height 12
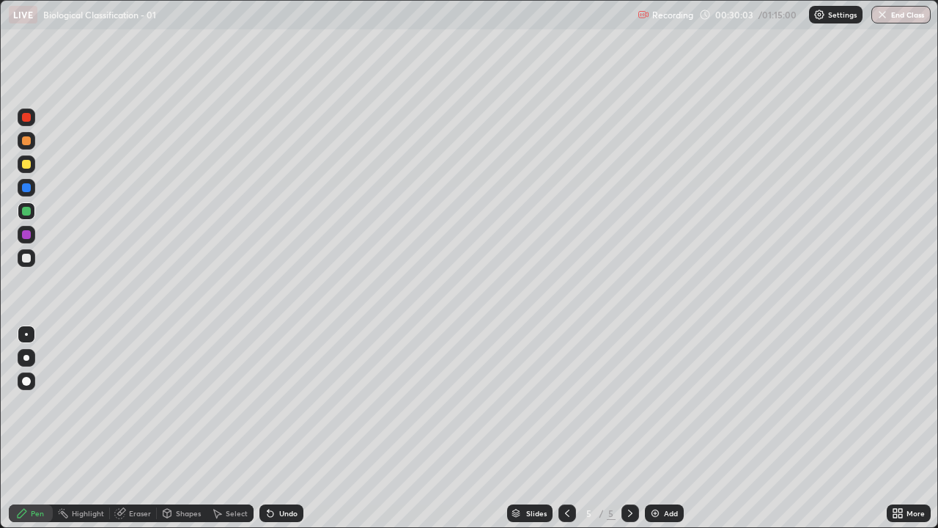
click at [29, 262] on div at bounding box center [26, 258] width 9 height 9
click at [179, 403] on div "Shapes" at bounding box center [188, 513] width 25 height 7
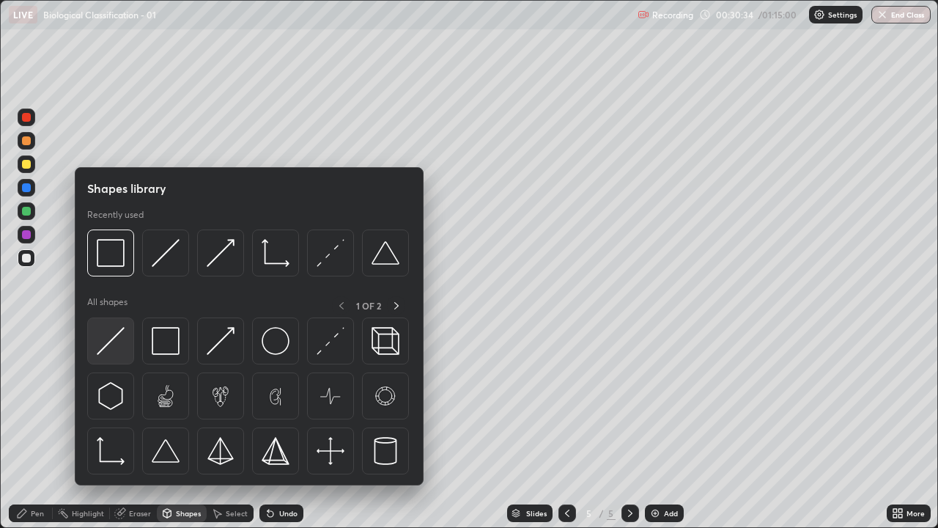
click at [115, 342] on img at bounding box center [111, 341] width 28 height 28
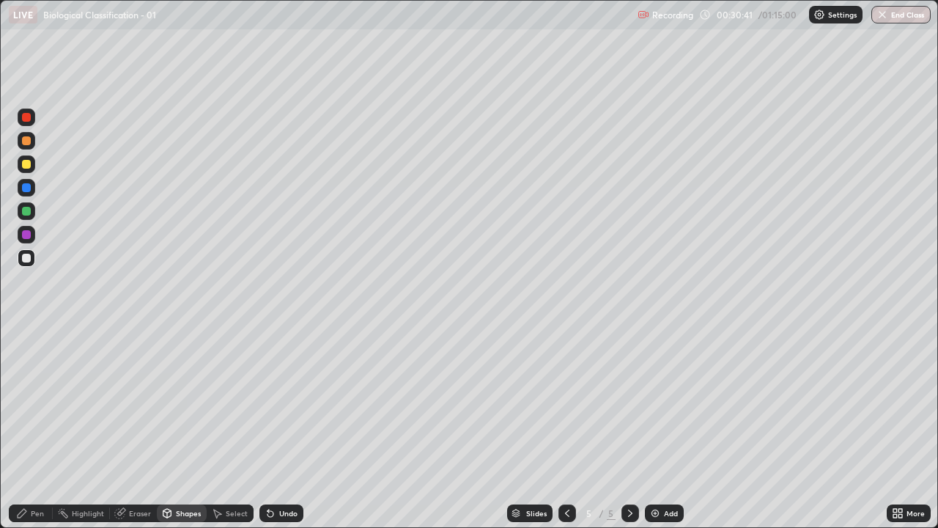
click at [183, 403] on div "Shapes" at bounding box center [188, 513] width 25 height 7
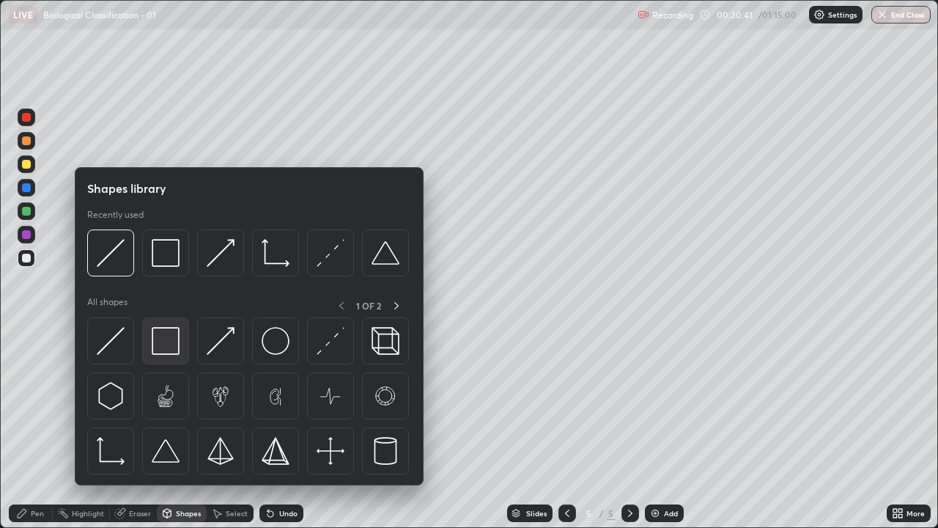
click at [173, 350] on img at bounding box center [166, 341] width 28 height 28
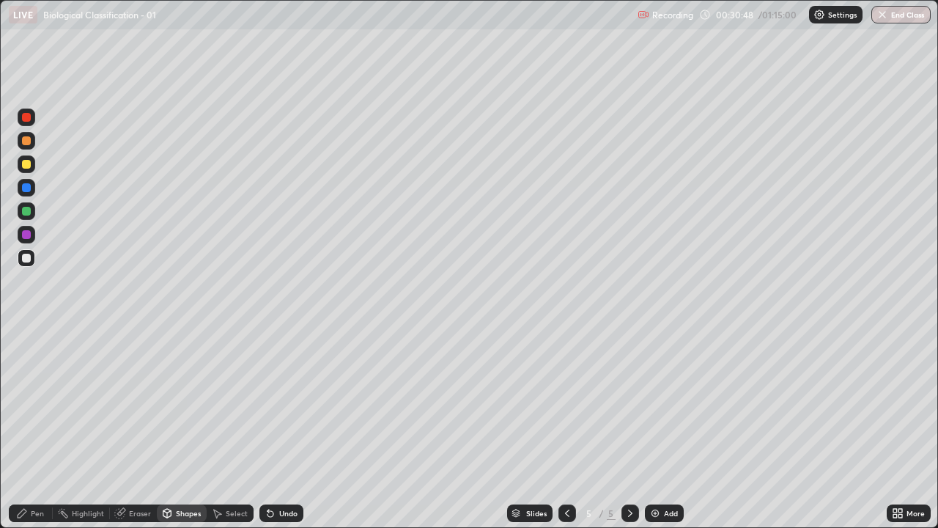
click at [196, 403] on div "Shapes" at bounding box center [188, 513] width 25 height 7
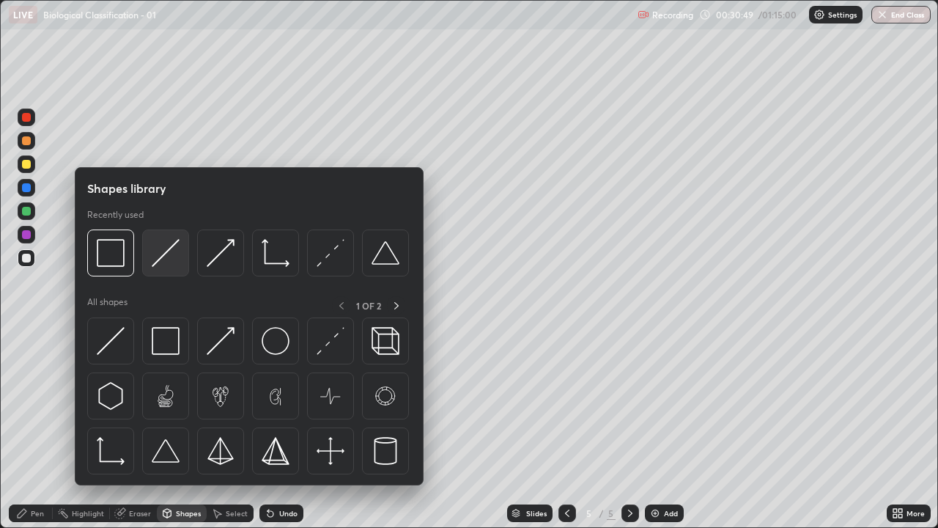
click at [163, 264] on img at bounding box center [166, 253] width 28 height 28
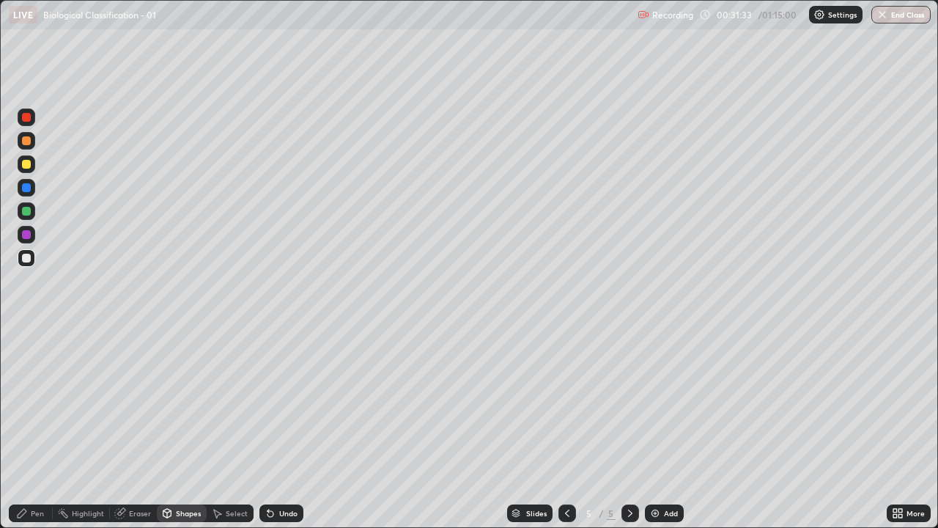
click at [136, 403] on div "Eraser" at bounding box center [140, 513] width 22 height 7
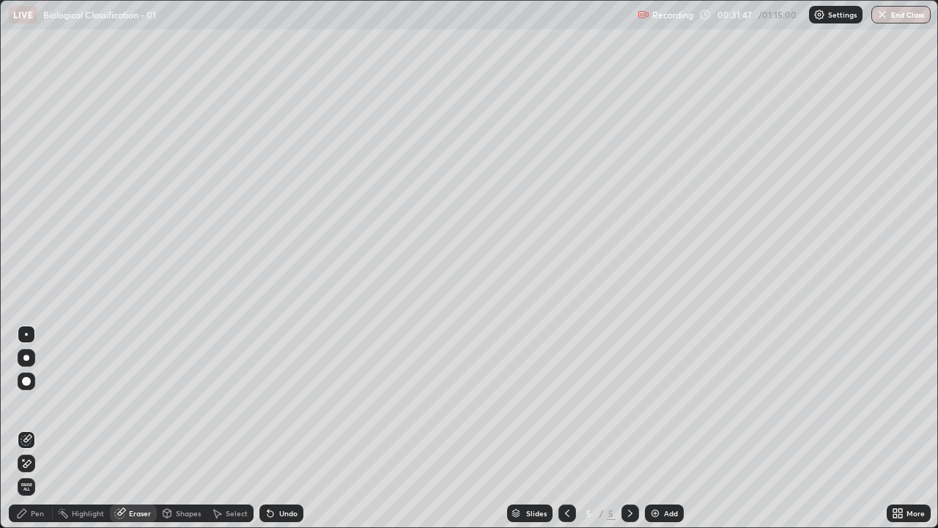
click at [173, 403] on div "Shapes" at bounding box center [182, 513] width 50 height 18
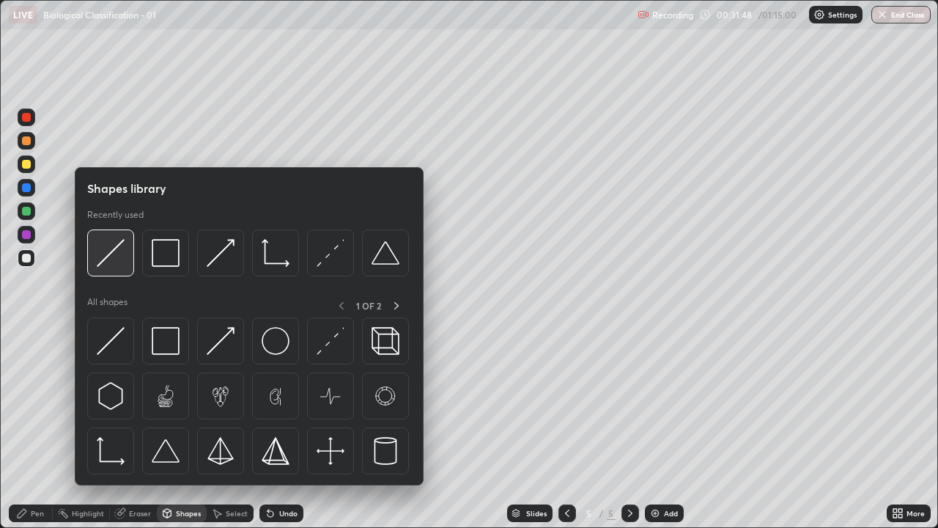
click at [114, 262] on img at bounding box center [111, 253] width 28 height 28
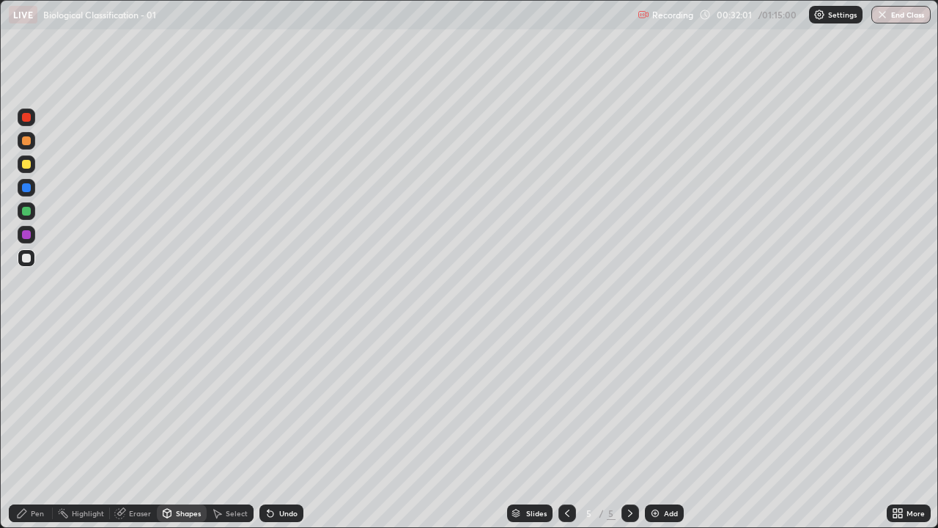
click at [37, 403] on div "Pen" at bounding box center [37, 513] width 13 height 7
click at [566, 403] on icon at bounding box center [568, 513] width 12 height 12
click at [629, 403] on icon at bounding box center [631, 513] width 12 height 12
click at [26, 166] on div at bounding box center [26, 164] width 9 height 9
click at [279, 403] on div "Undo" at bounding box center [288, 513] width 18 height 7
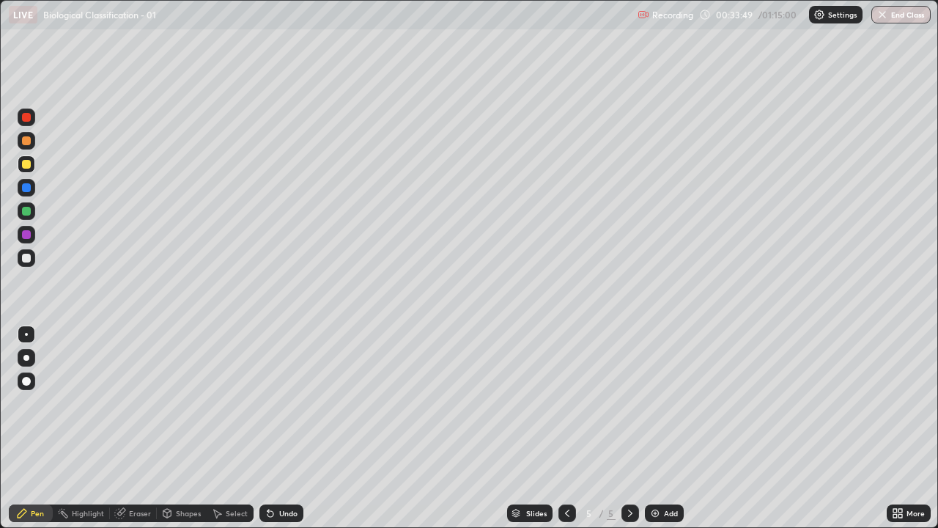
click at [568, 403] on icon at bounding box center [568, 513] width 12 height 12
click at [629, 403] on icon at bounding box center [631, 513] width 12 height 12
click at [29, 214] on div at bounding box center [26, 211] width 9 height 9
click at [273, 403] on icon at bounding box center [271, 513] width 12 height 12
click at [271, 403] on icon at bounding box center [271, 514] width 6 height 6
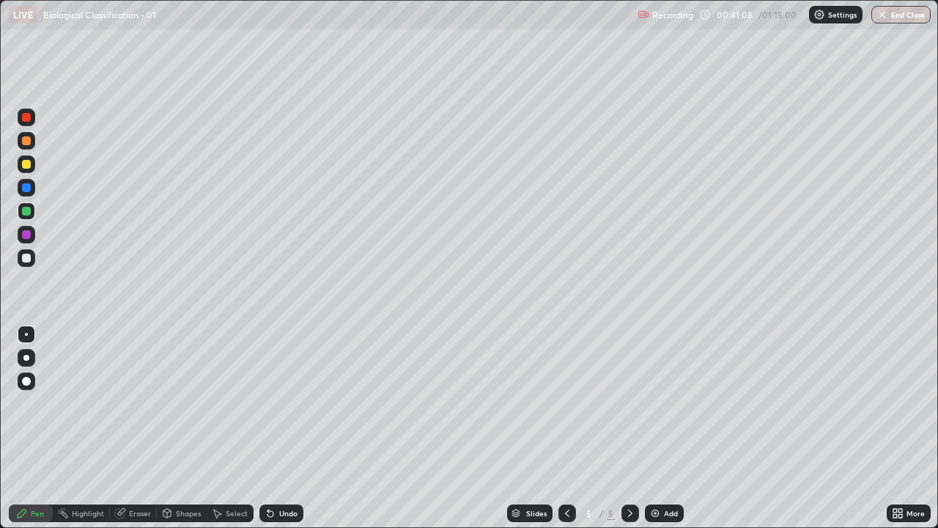
click at [279, 403] on div "Undo" at bounding box center [288, 513] width 18 height 7
click at [276, 403] on div "Undo" at bounding box center [282, 513] width 44 height 18
click at [279, 403] on div "Undo" at bounding box center [288, 513] width 18 height 7
click at [26, 144] on div at bounding box center [26, 140] width 9 height 9
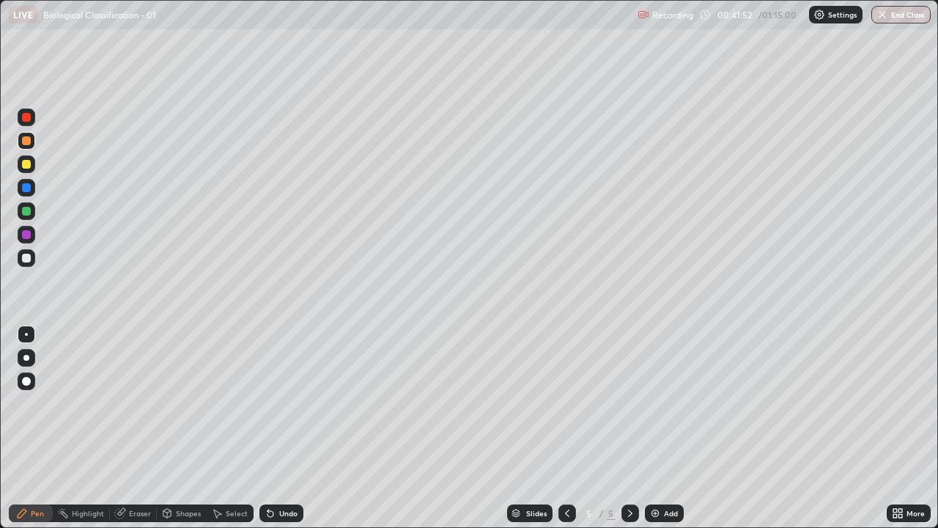
click at [26, 264] on div at bounding box center [27, 258] width 18 height 18
click at [280, 403] on div "Undo" at bounding box center [282, 513] width 44 height 18
click at [178, 403] on div "Shapes" at bounding box center [188, 513] width 25 height 7
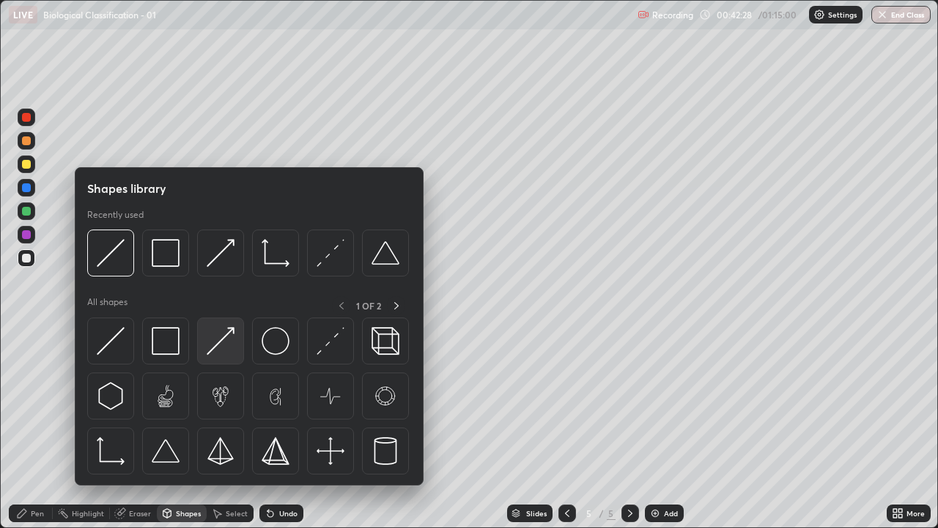
click at [213, 348] on img at bounding box center [221, 341] width 28 height 28
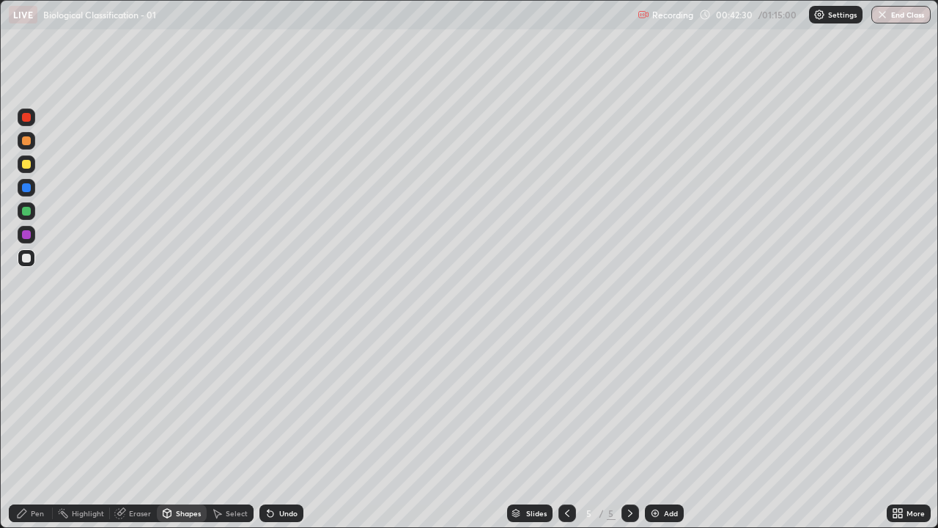
click at [26, 144] on div at bounding box center [26, 140] width 9 height 9
click at [27, 214] on div at bounding box center [26, 211] width 9 height 9
click at [282, 403] on div "Undo" at bounding box center [288, 513] width 18 height 7
click at [39, 403] on div "Pen" at bounding box center [31, 513] width 44 height 18
click at [28, 210] on div at bounding box center [26, 211] width 9 height 9
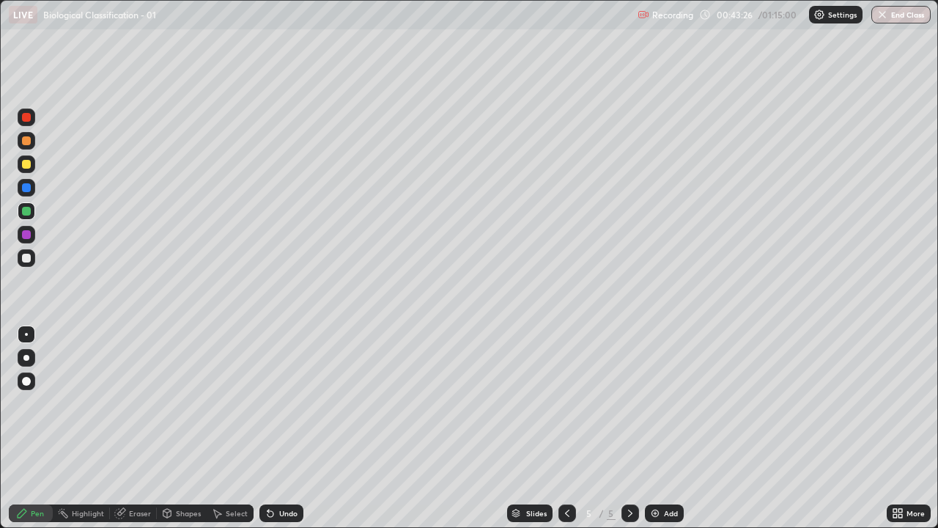
click at [27, 140] on div at bounding box center [26, 140] width 9 height 9
click at [25, 261] on div at bounding box center [26, 258] width 9 height 9
click at [655, 403] on img at bounding box center [656, 513] width 12 height 12
click at [180, 403] on div "Shapes" at bounding box center [188, 513] width 25 height 7
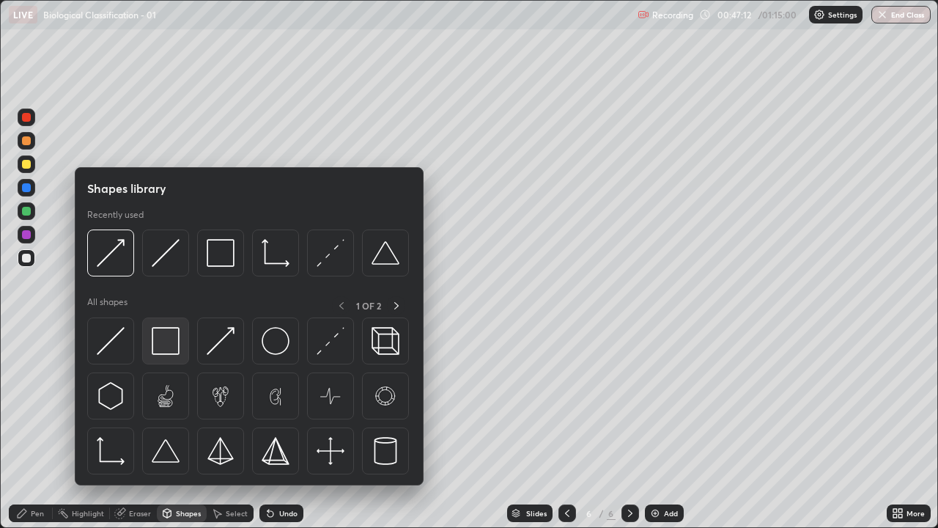
click at [172, 350] on img at bounding box center [166, 341] width 28 height 28
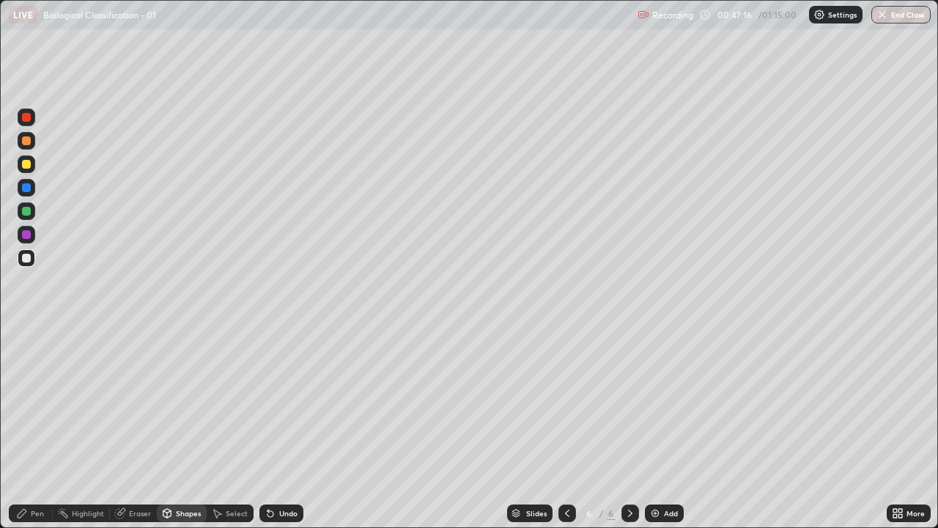
click at [191, 403] on div "Shapes" at bounding box center [188, 513] width 25 height 7
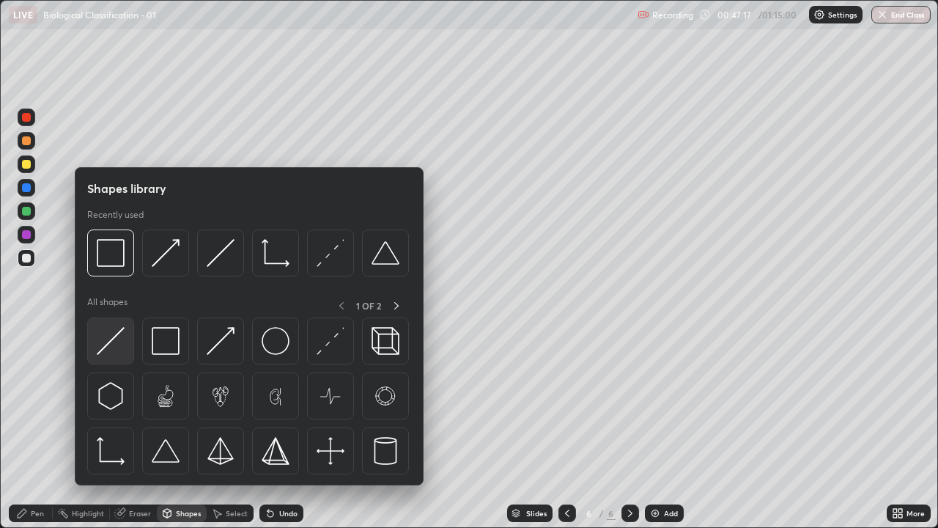
click at [117, 343] on img at bounding box center [111, 341] width 28 height 28
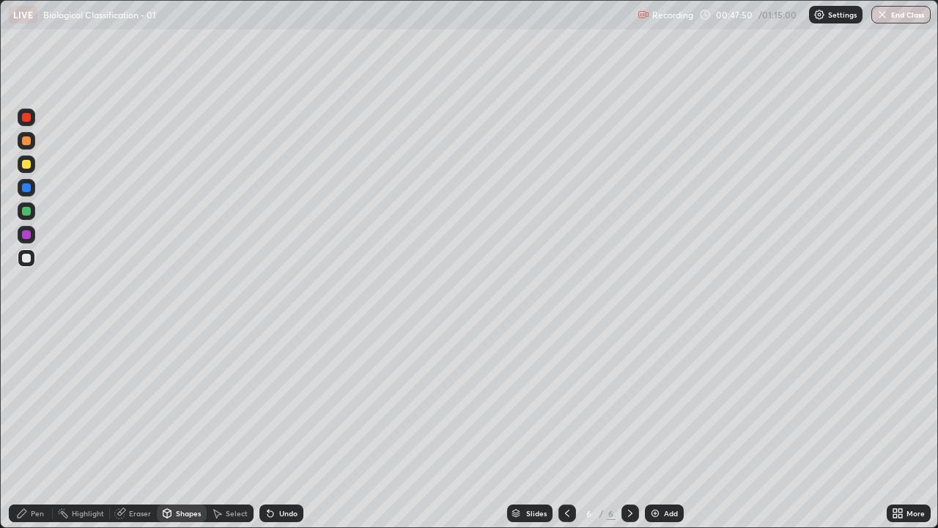
click at [276, 403] on div "Undo" at bounding box center [282, 513] width 44 height 18
click at [34, 403] on div "Pen" at bounding box center [37, 513] width 13 height 7
click at [271, 403] on icon at bounding box center [271, 513] width 12 height 12
click at [29, 162] on div at bounding box center [26, 164] width 9 height 9
click at [26, 212] on div at bounding box center [26, 211] width 9 height 9
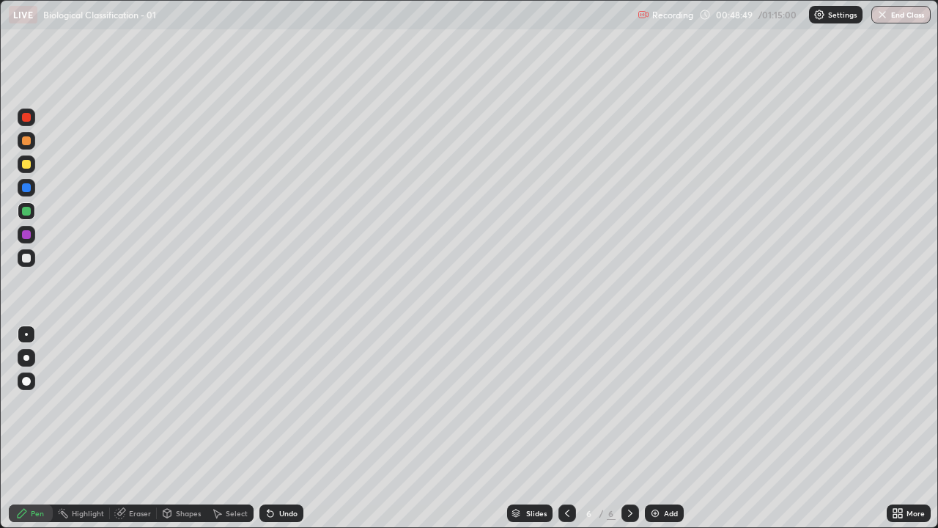
click at [26, 141] on div at bounding box center [26, 140] width 9 height 9
click at [27, 257] on div at bounding box center [26, 258] width 9 height 9
click at [29, 168] on div at bounding box center [26, 164] width 9 height 9
click at [22, 214] on div at bounding box center [27, 211] width 18 height 18
click at [139, 403] on div "Eraser" at bounding box center [140, 513] width 22 height 7
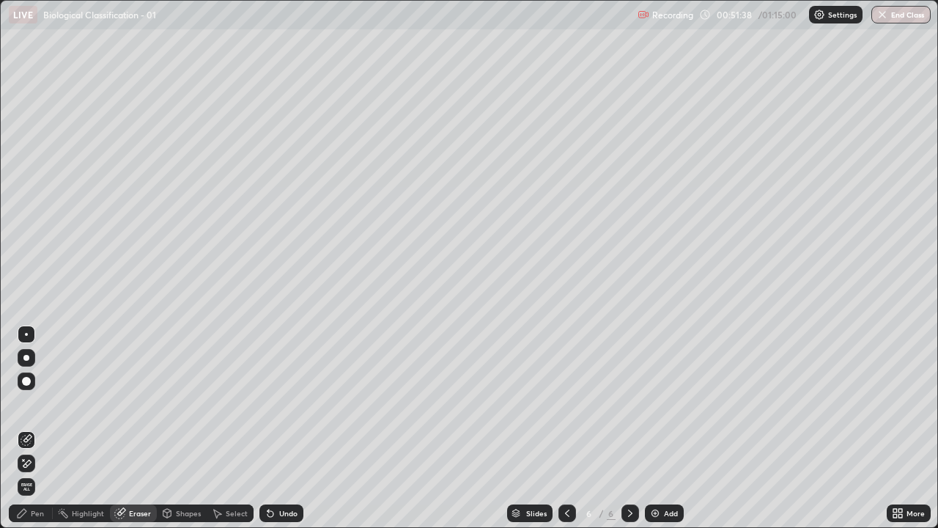
click at [37, 403] on div "Pen" at bounding box center [37, 513] width 13 height 7
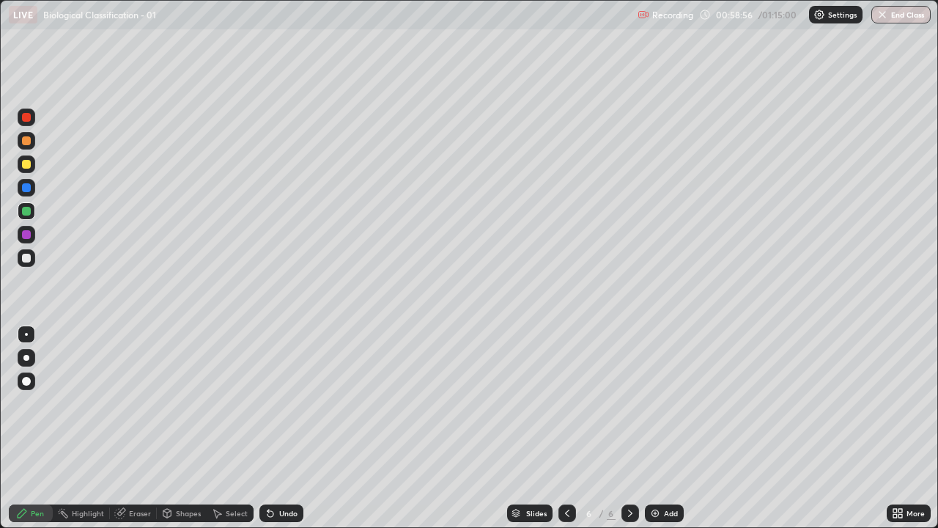
click at [26, 262] on div at bounding box center [26, 258] width 9 height 9
click at [282, 403] on div "Undo" at bounding box center [282, 513] width 44 height 18
click at [28, 167] on div at bounding box center [26, 164] width 9 height 9
click at [25, 260] on div at bounding box center [26, 258] width 9 height 9
click at [194, 403] on div "Shapes" at bounding box center [188, 513] width 25 height 7
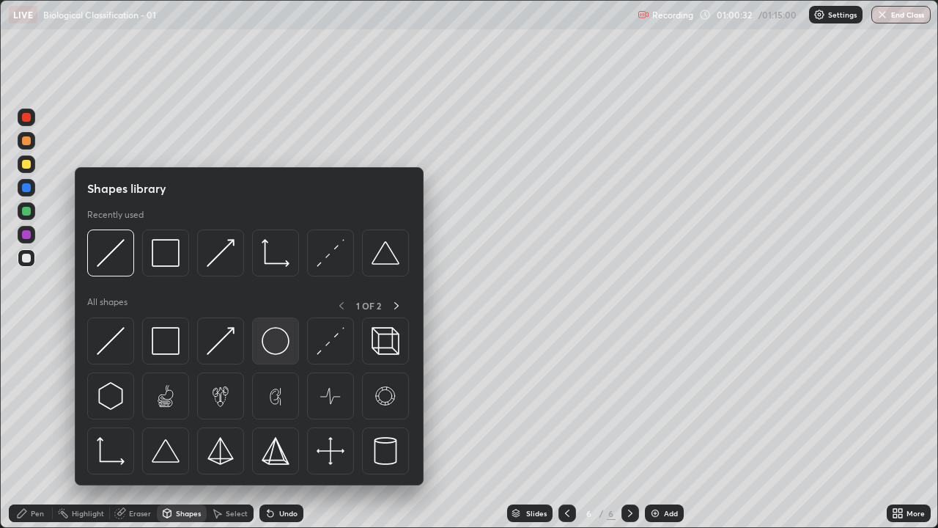
click at [279, 340] on img at bounding box center [276, 341] width 28 height 28
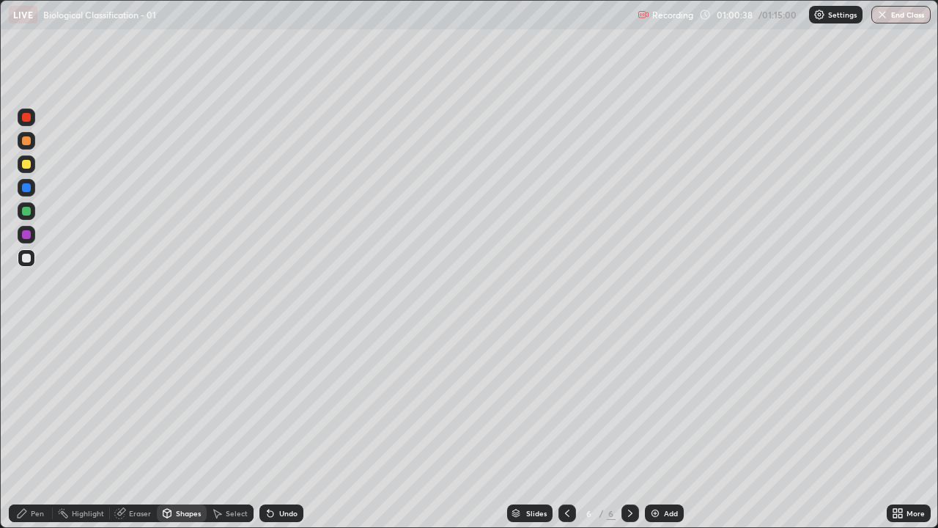
click at [30, 143] on div at bounding box center [27, 141] width 18 height 18
click at [34, 403] on div "Pen" at bounding box center [37, 513] width 13 height 7
click at [26, 215] on div at bounding box center [26, 211] width 9 height 9
click at [26, 161] on div at bounding box center [26, 164] width 9 height 9
click at [26, 139] on div at bounding box center [26, 140] width 9 height 9
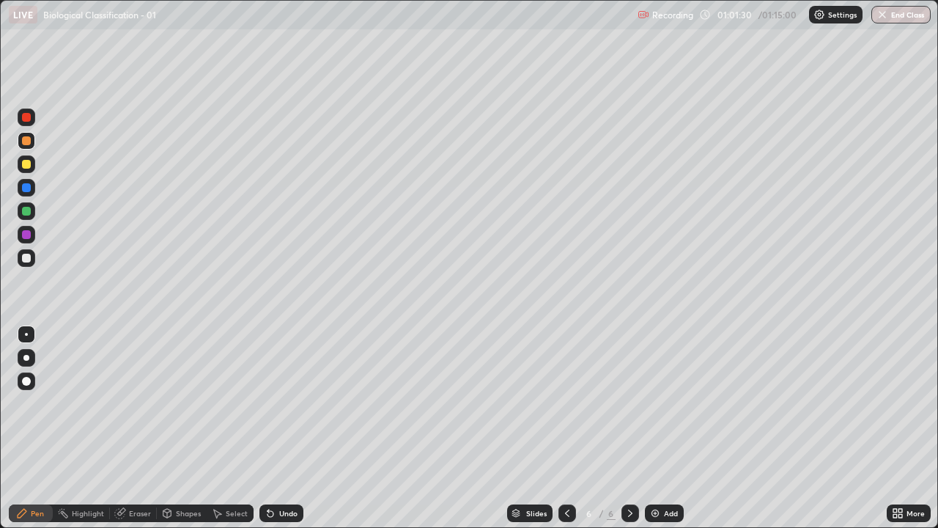
click at [29, 209] on div at bounding box center [26, 211] width 9 height 9
click at [33, 161] on div at bounding box center [27, 164] width 18 height 18
click at [184, 403] on div "Shapes" at bounding box center [188, 513] width 25 height 7
click at [31, 251] on div at bounding box center [27, 258] width 18 height 18
click at [182, 403] on div "Shapes" at bounding box center [188, 513] width 25 height 7
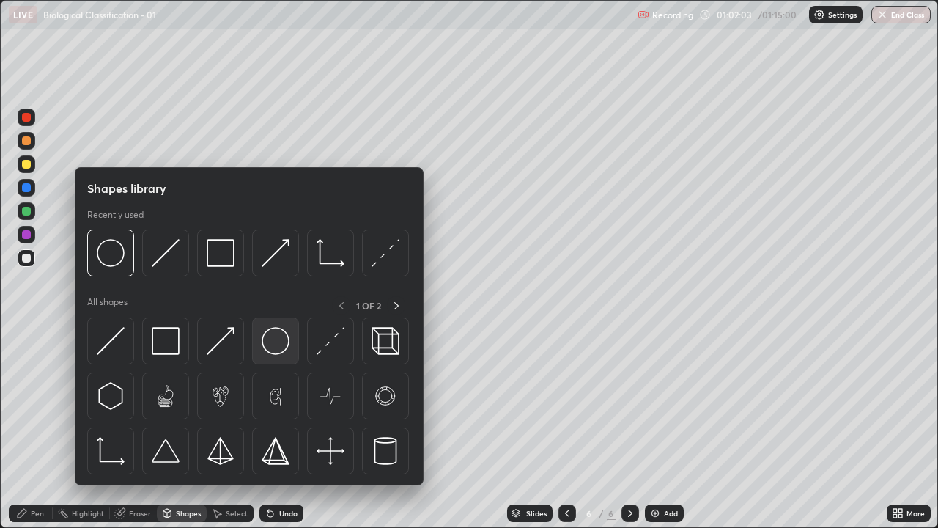
click at [282, 343] on img at bounding box center [276, 341] width 28 height 28
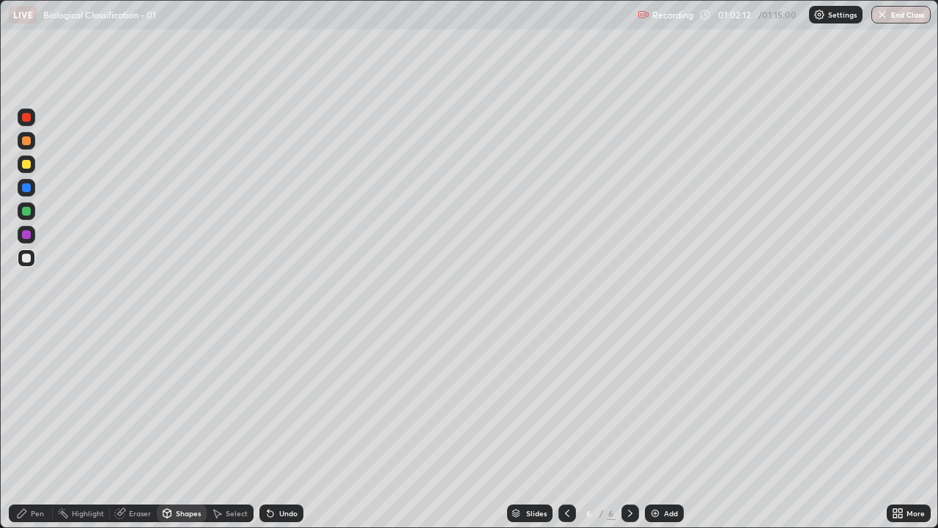
click at [28, 403] on div "Pen" at bounding box center [31, 513] width 44 height 18
click at [32, 145] on div at bounding box center [27, 141] width 18 height 18
click at [22, 212] on div at bounding box center [26, 211] width 9 height 9
click at [22, 163] on div at bounding box center [26, 164] width 9 height 9
click at [897, 403] on icon at bounding box center [898, 513] width 12 height 12
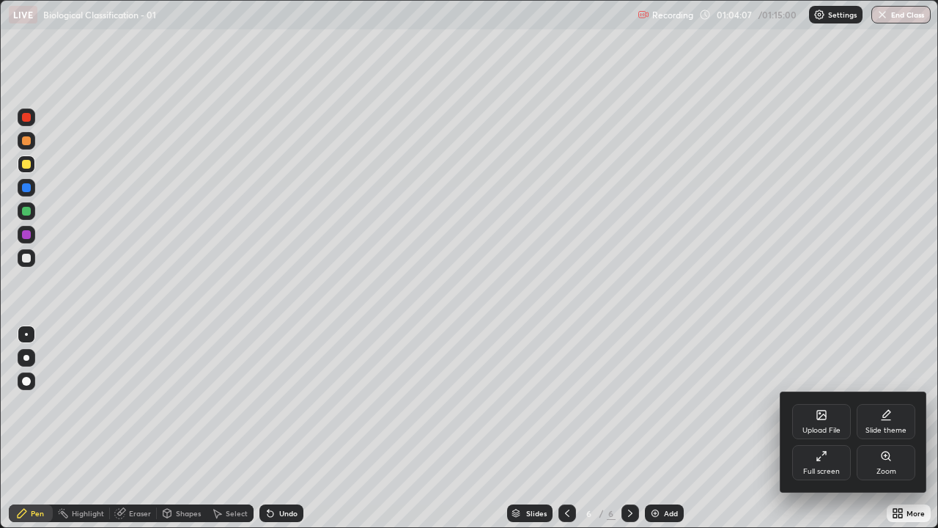
click at [823, 403] on icon at bounding box center [822, 456] width 12 height 12
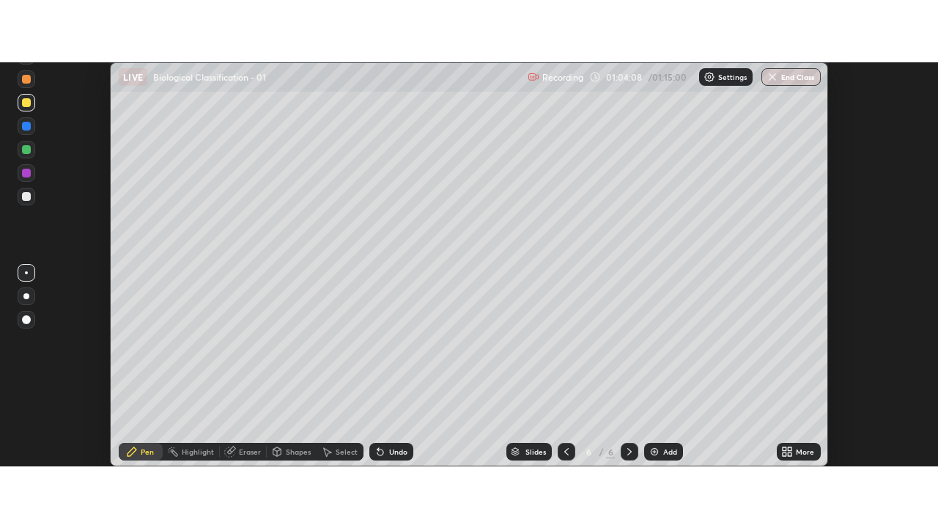
scroll to position [72906, 72371]
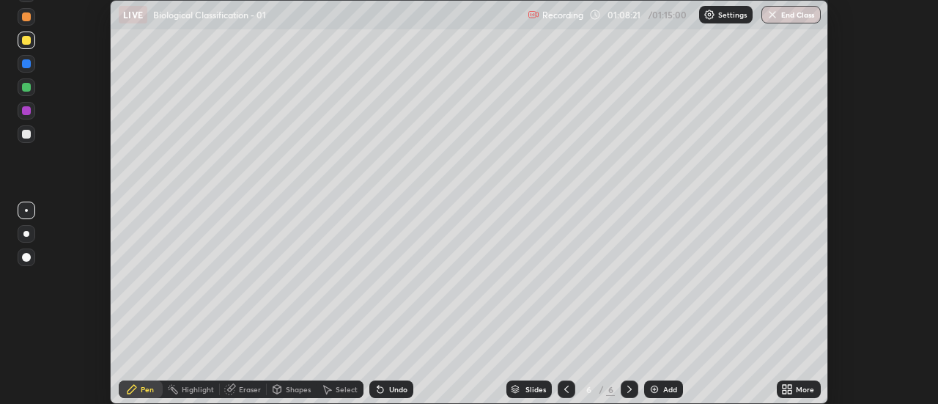
click at [793, 392] on icon at bounding box center [787, 389] width 12 height 12
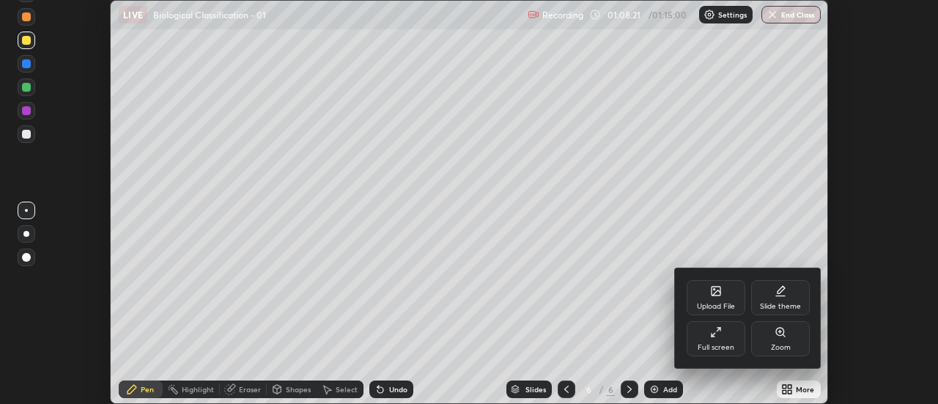
click at [720, 336] on icon at bounding box center [716, 332] width 12 height 12
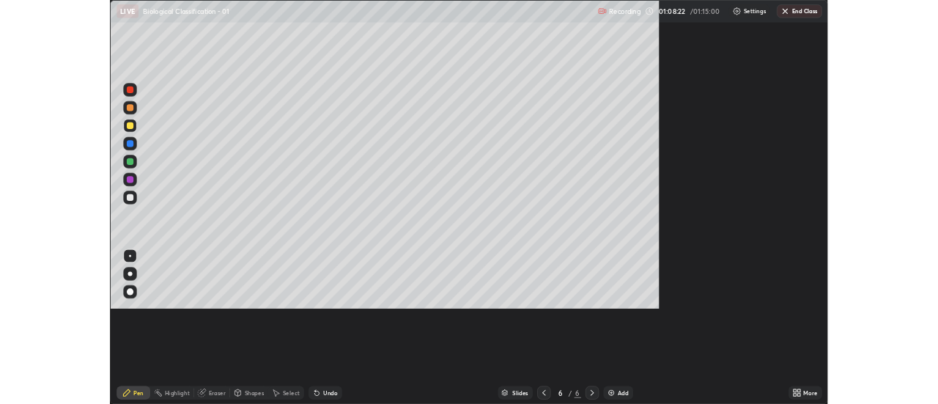
scroll to position [528, 938]
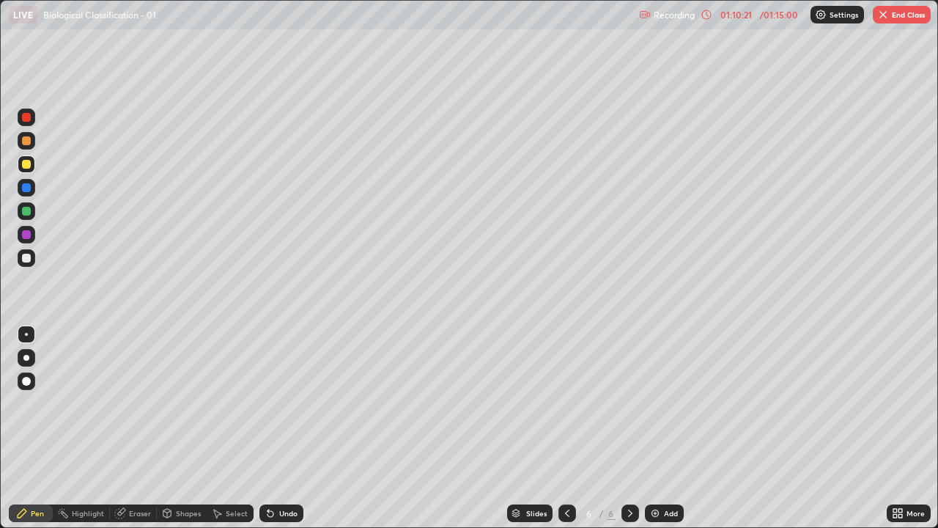
click at [892, 16] on button "End Class" at bounding box center [902, 15] width 58 height 18
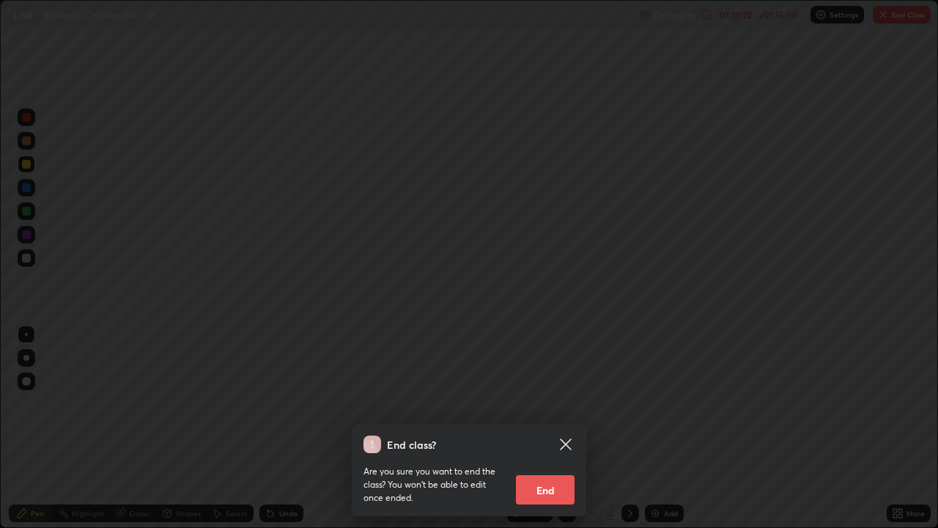
click at [563, 403] on button "End" at bounding box center [545, 489] width 59 height 29
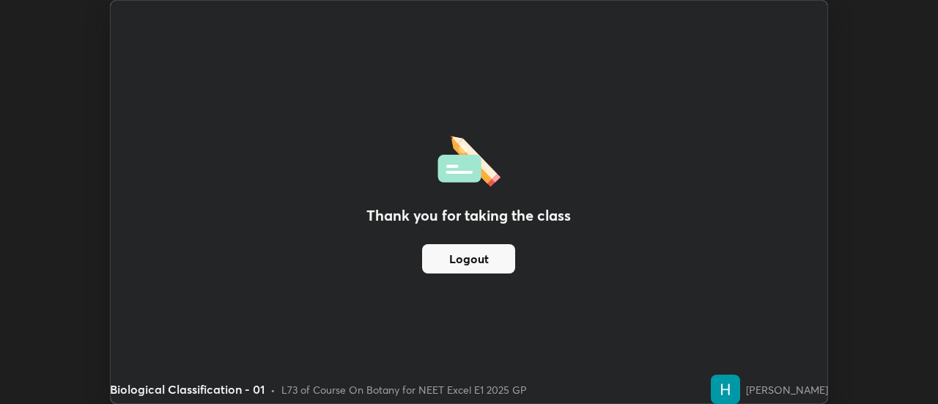
scroll to position [72906, 72371]
